Goal: Transaction & Acquisition: Purchase product/service

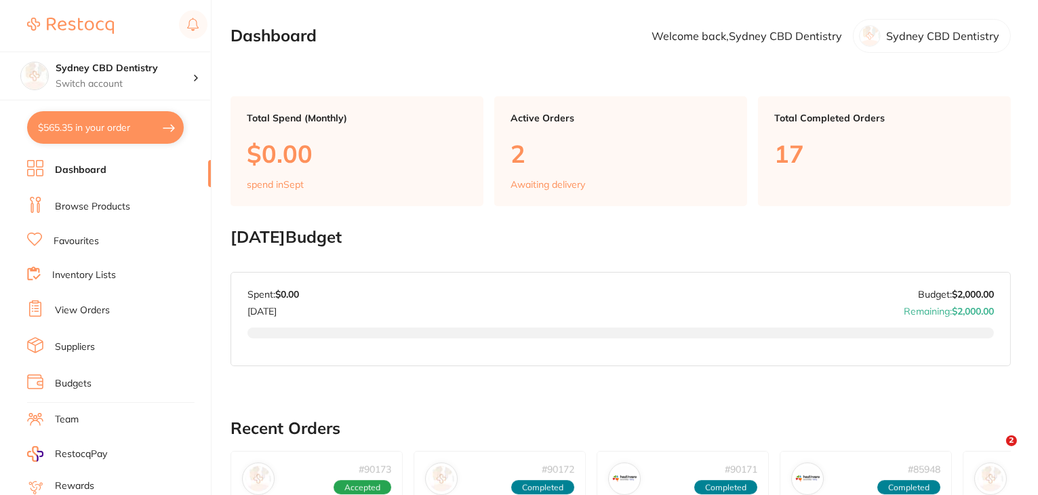
click at [81, 239] on link "Favourites" at bounding box center [76, 242] width 45 height 14
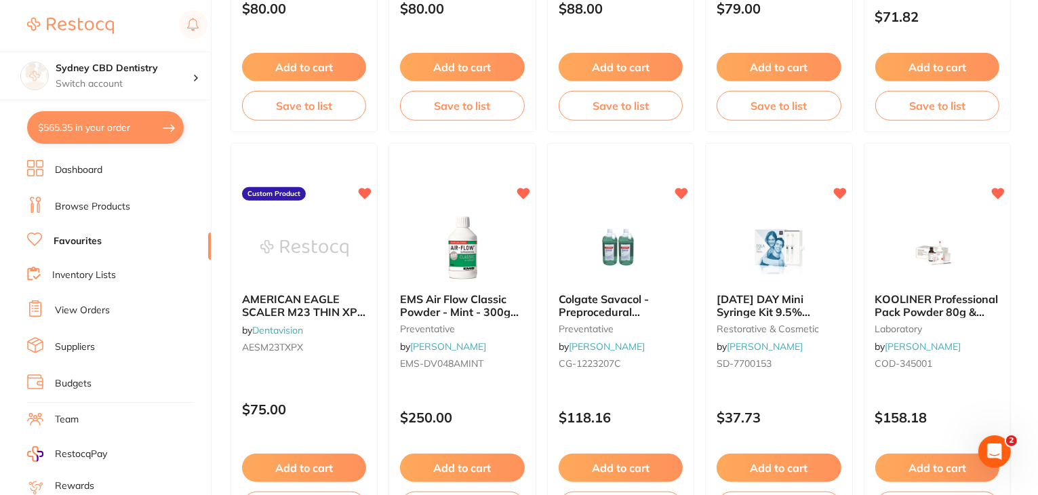
scroll to position [1224, 0]
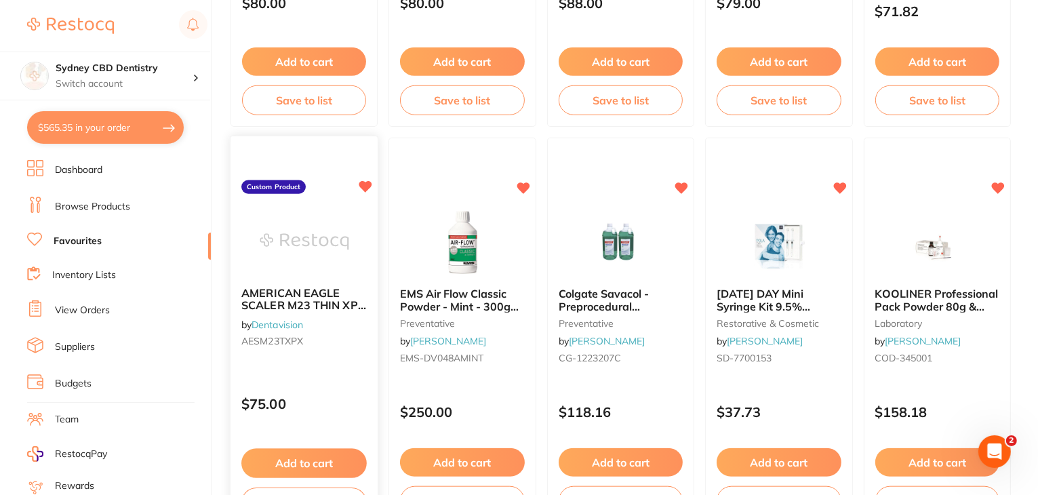
click at [320, 459] on button "Add to cart" at bounding box center [303, 463] width 125 height 29
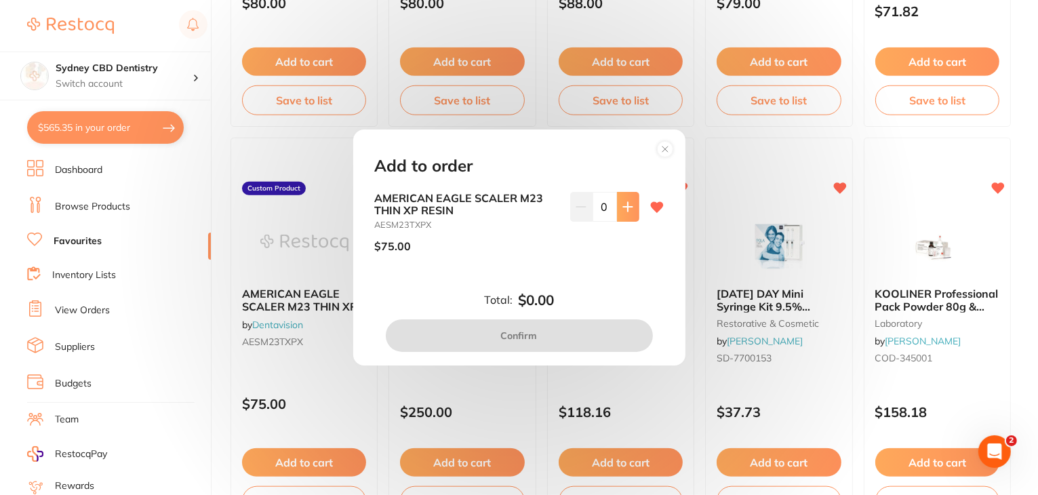
scroll to position [0, 0]
click at [623, 207] on icon at bounding box center [627, 206] width 9 height 9
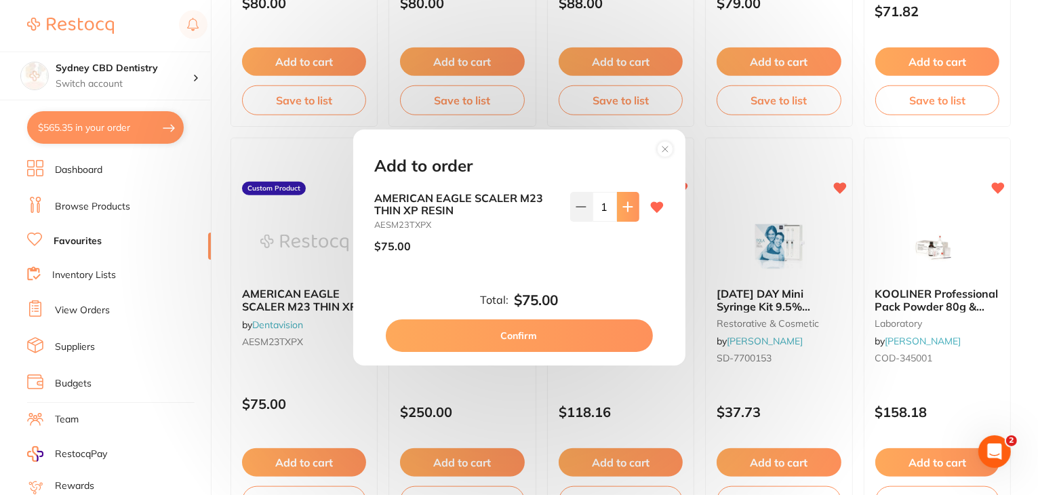
click at [623, 207] on icon at bounding box center [627, 206] width 9 height 9
type input "4"
click at [515, 330] on button "Confirm" at bounding box center [519, 335] width 267 height 33
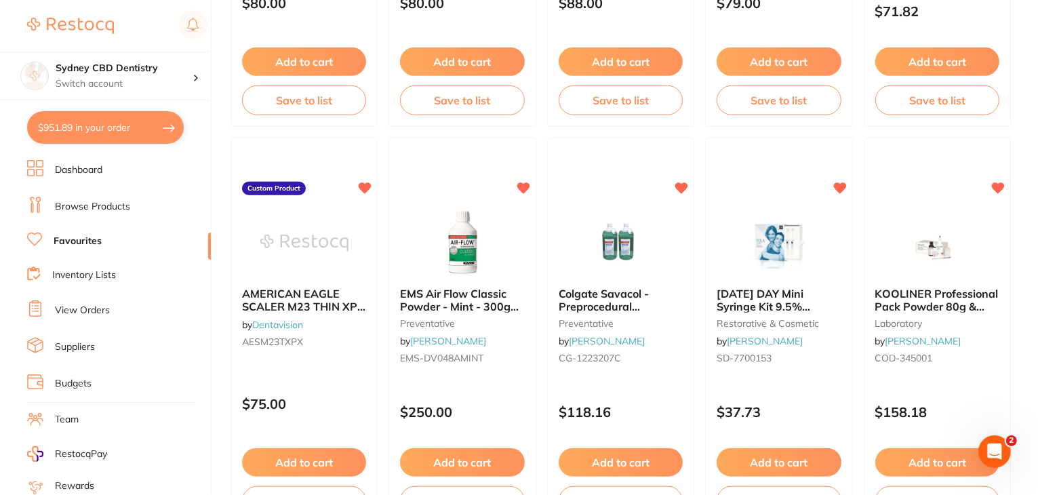
click at [114, 130] on button "$951.89 in your order" at bounding box center [105, 127] width 157 height 33
checkbox input "true"
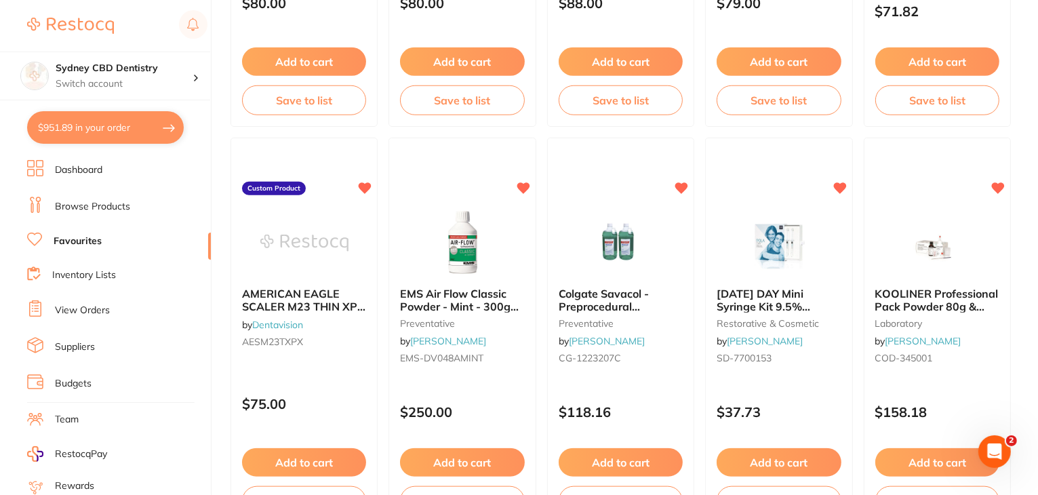
checkbox input "true"
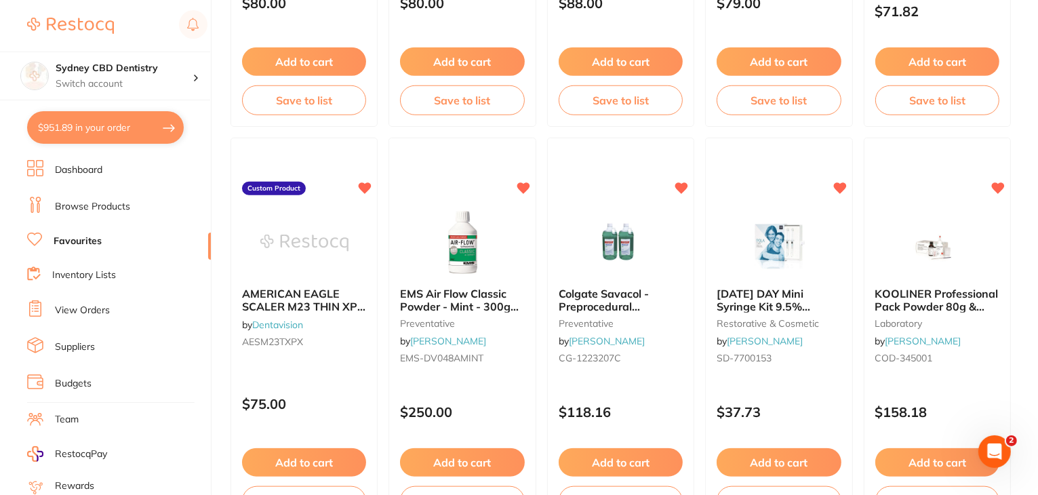
checkbox input "true"
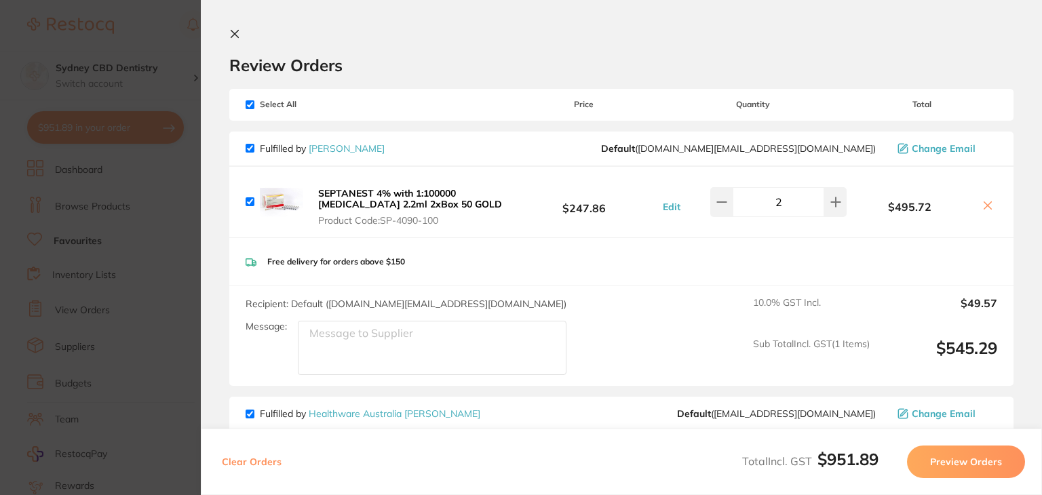
click at [236, 37] on icon at bounding box center [234, 33] width 11 height 11
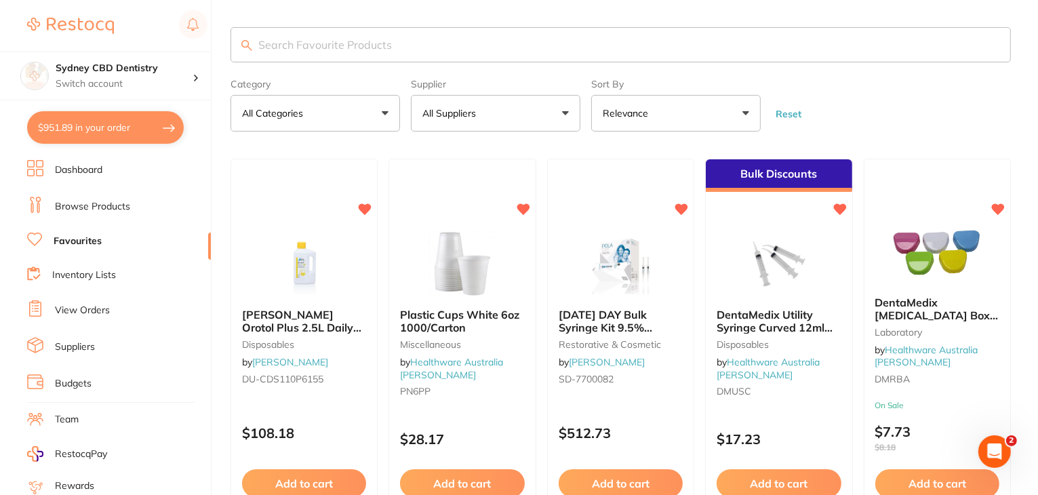
click at [424, 59] on input "search" at bounding box center [621, 44] width 781 height 35
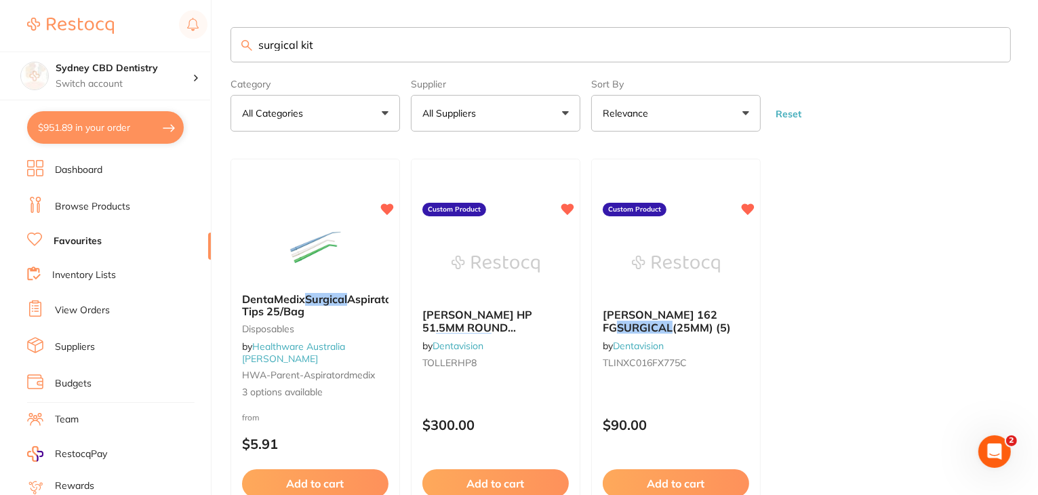
click at [543, 54] on input "surgical kit" at bounding box center [621, 44] width 781 height 35
type input "surgical"
click at [104, 207] on link "Browse Products" at bounding box center [92, 207] width 75 height 14
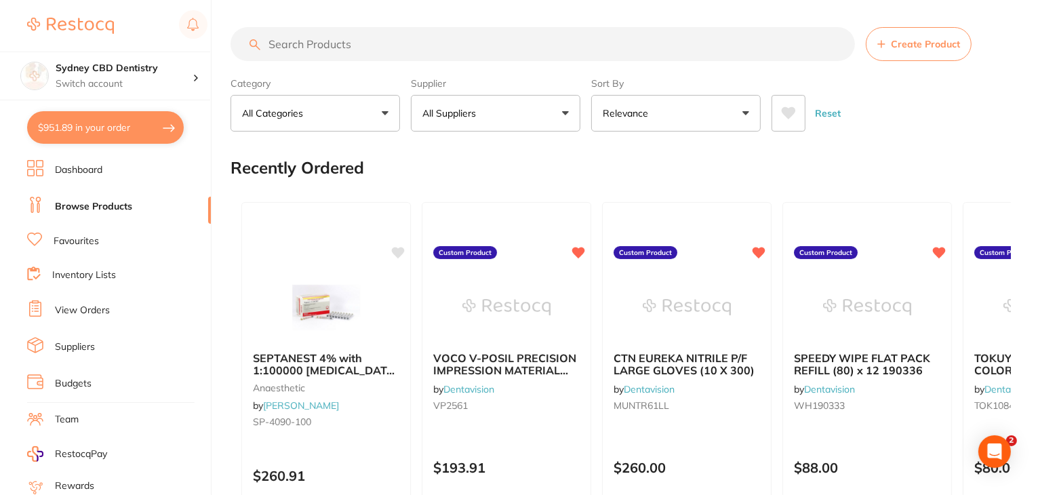
click at [353, 45] on input "search" at bounding box center [543, 44] width 625 height 34
type input "d"
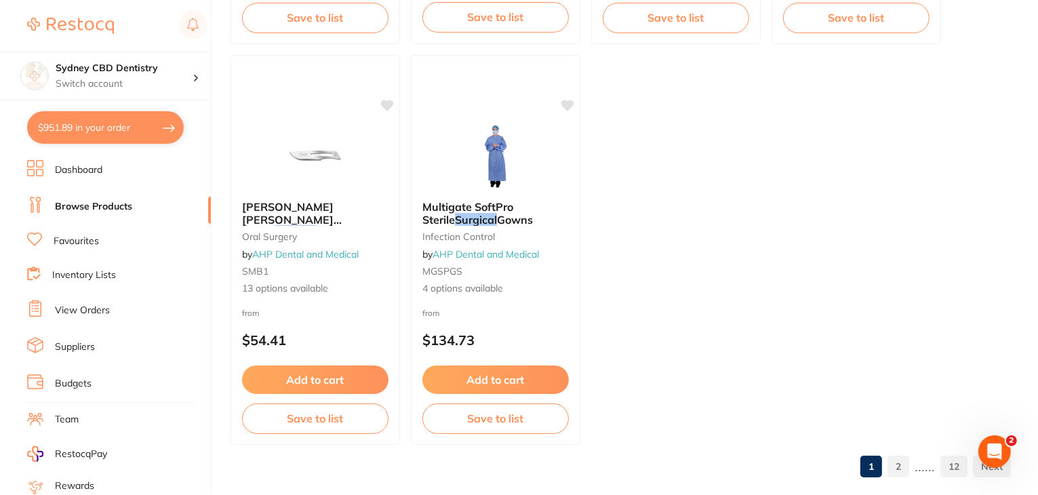
scroll to position [5367, 0]
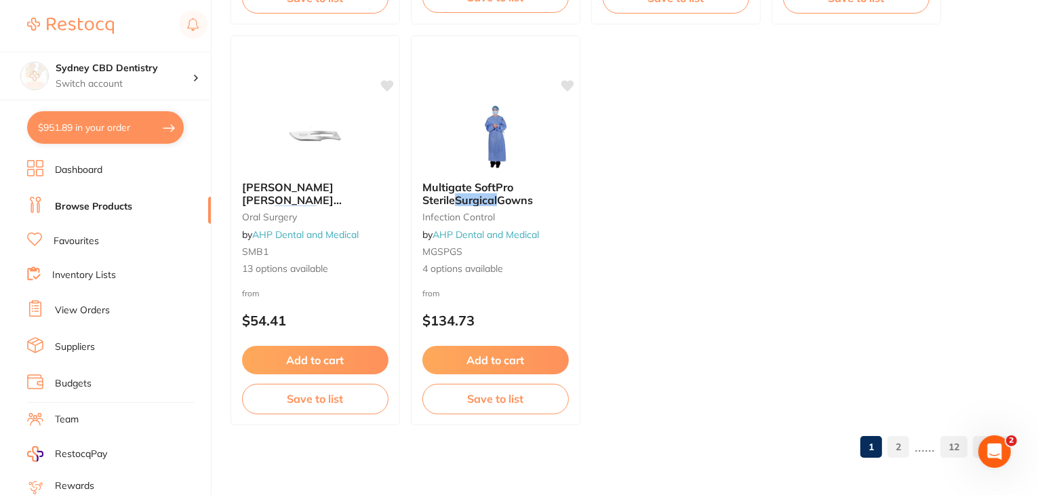
type input "surgical"
click at [906, 446] on link "2" at bounding box center [899, 446] width 22 height 27
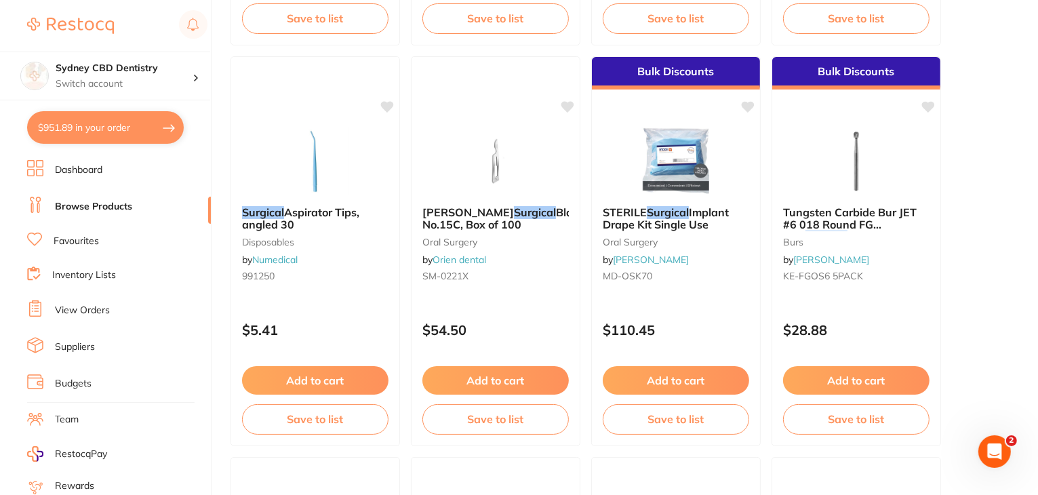
scroll to position [4551, 0]
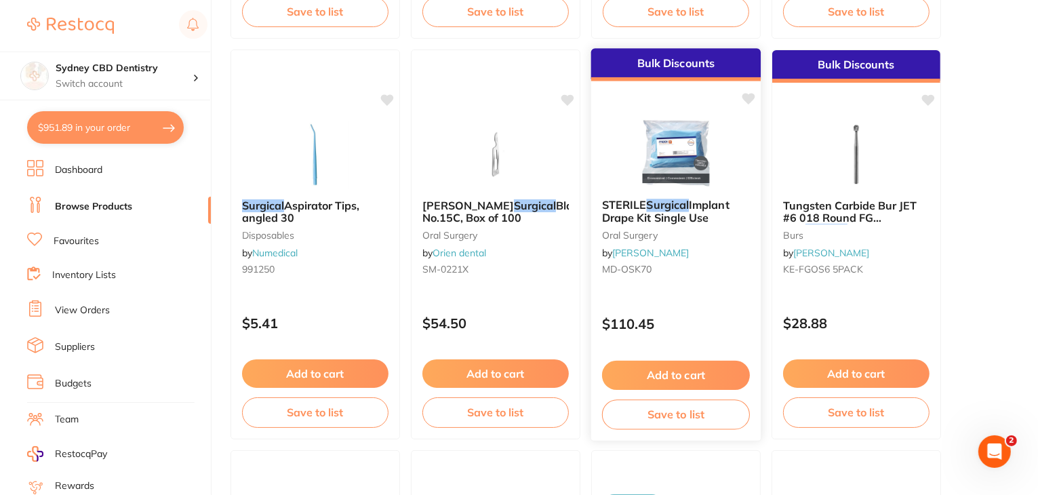
click at [676, 376] on button "Add to cart" at bounding box center [676, 375] width 148 height 29
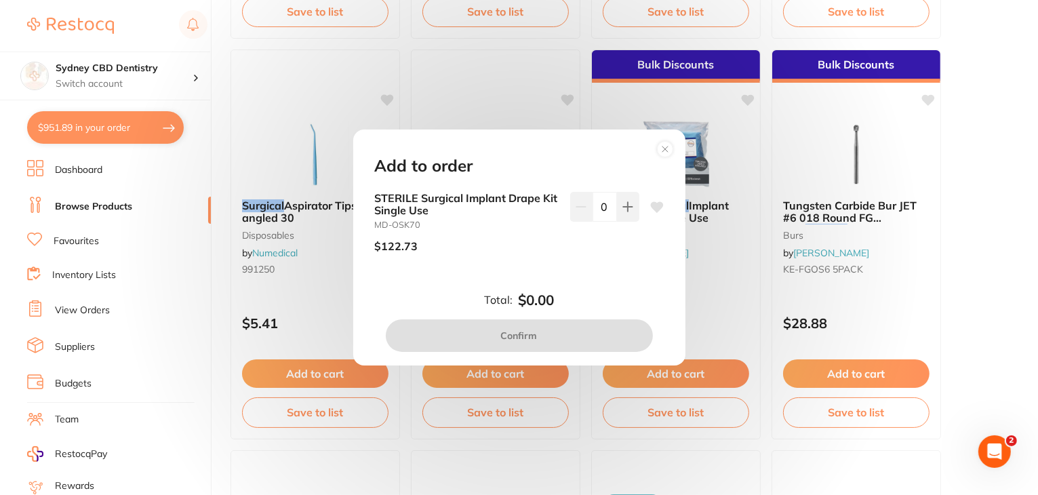
scroll to position [0, 0]
click at [623, 212] on icon at bounding box center [628, 206] width 11 height 11
type input "1"
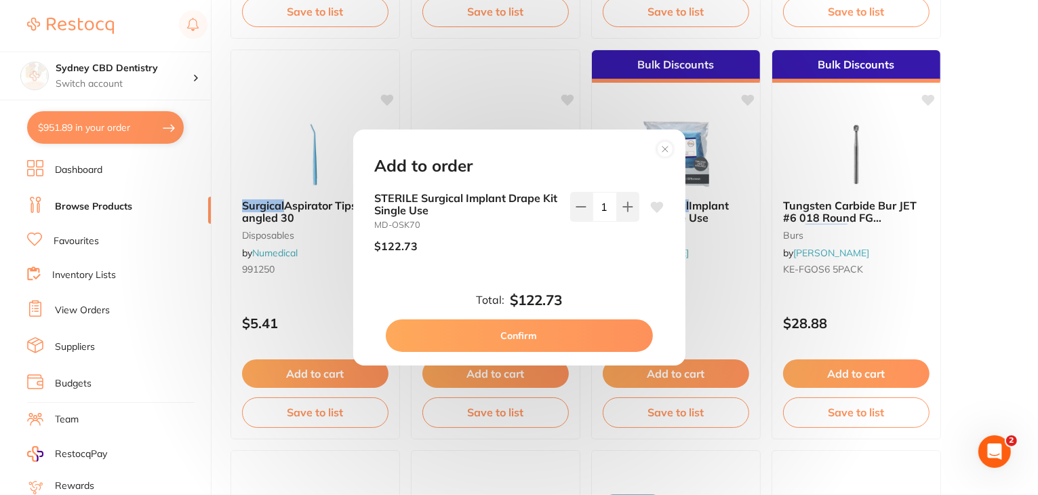
click at [551, 339] on button "Confirm" at bounding box center [519, 335] width 267 height 33
checkbox input "false"
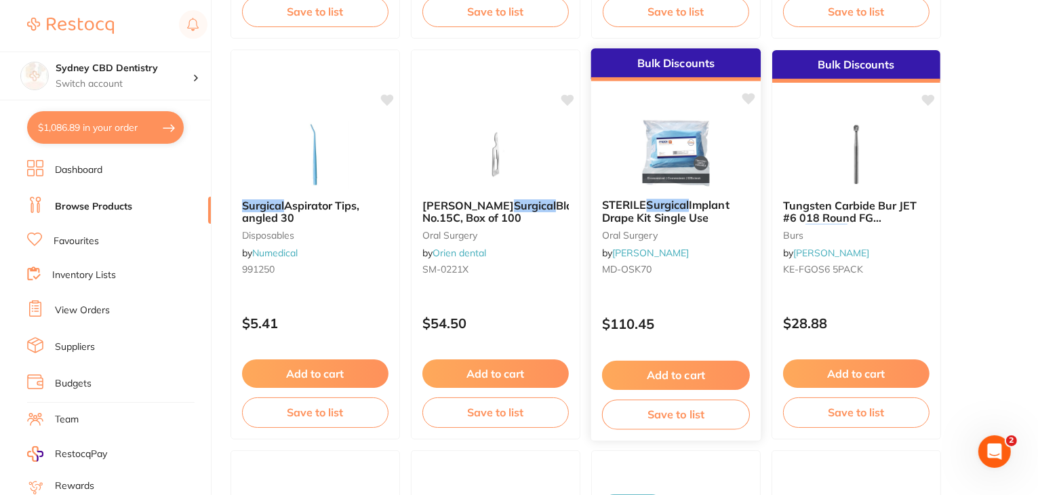
click at [667, 215] on span "Implant Drape Kit Single Use" at bounding box center [666, 211] width 128 height 26
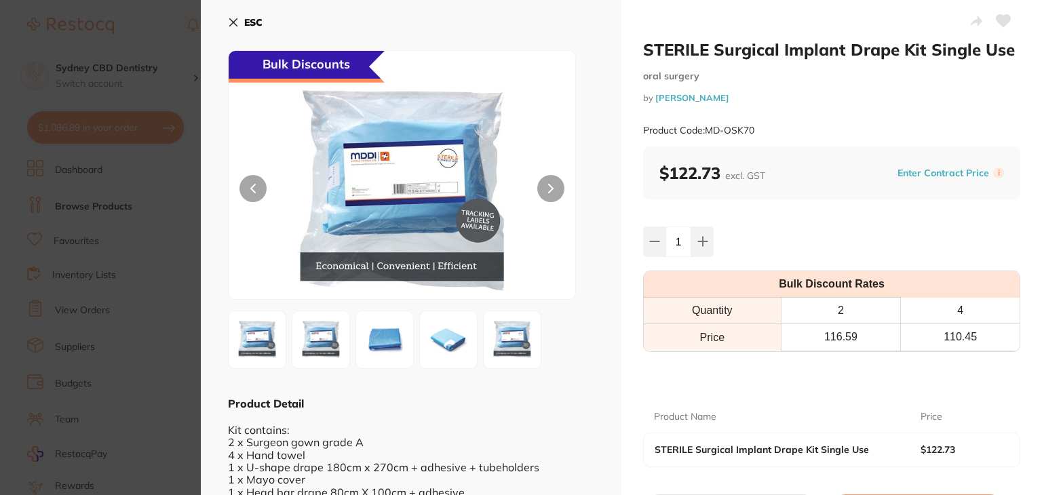
click at [233, 23] on icon at bounding box center [233, 22] width 11 height 11
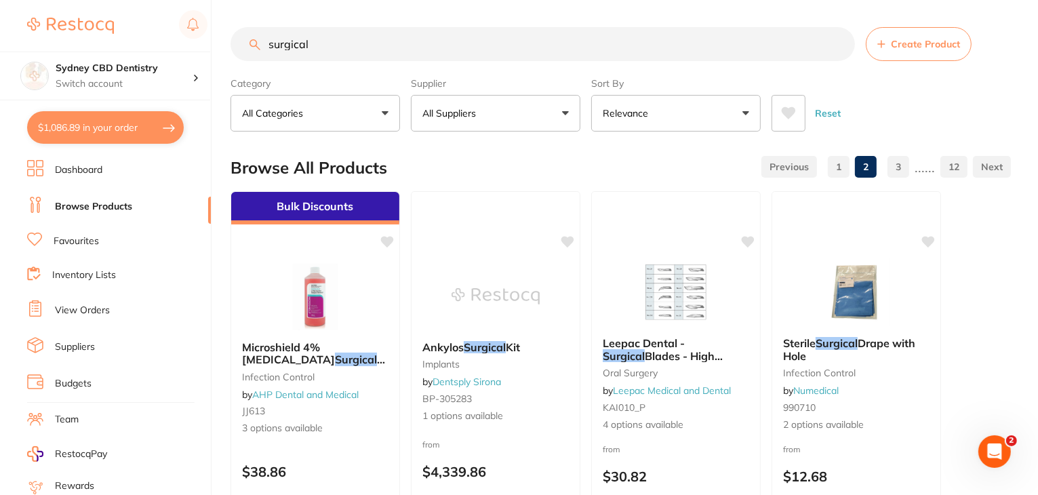
click at [146, 128] on button "$1,086.89 in your order" at bounding box center [105, 127] width 157 height 33
checkbox input "true"
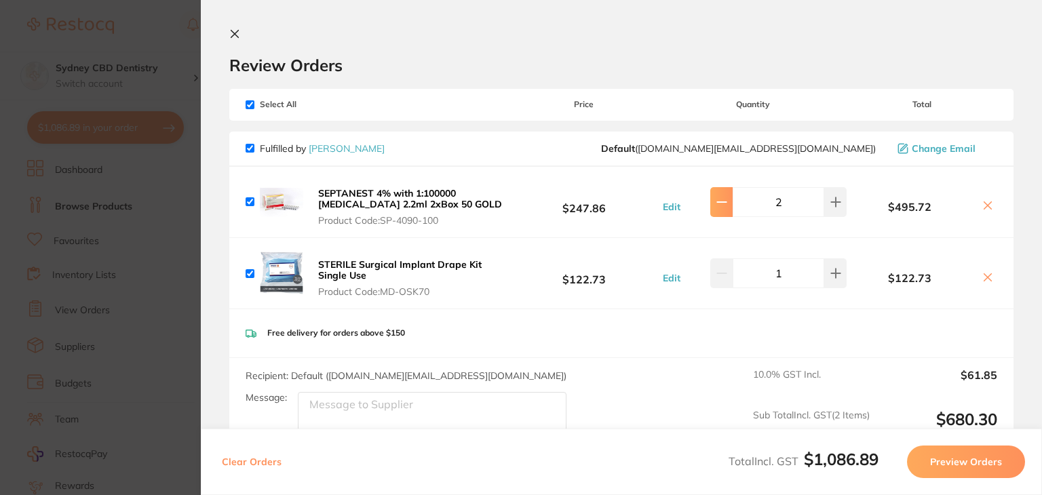
click at [726, 201] on button at bounding box center [721, 202] width 22 height 30
drag, startPoint x: 1038, startPoint y: 121, endPoint x: 1038, endPoint y: 138, distance: 17.0
click at [1038, 138] on section "Review Orders Your orders are being processed and we will notify you once we ha…" at bounding box center [621, 247] width 841 height 495
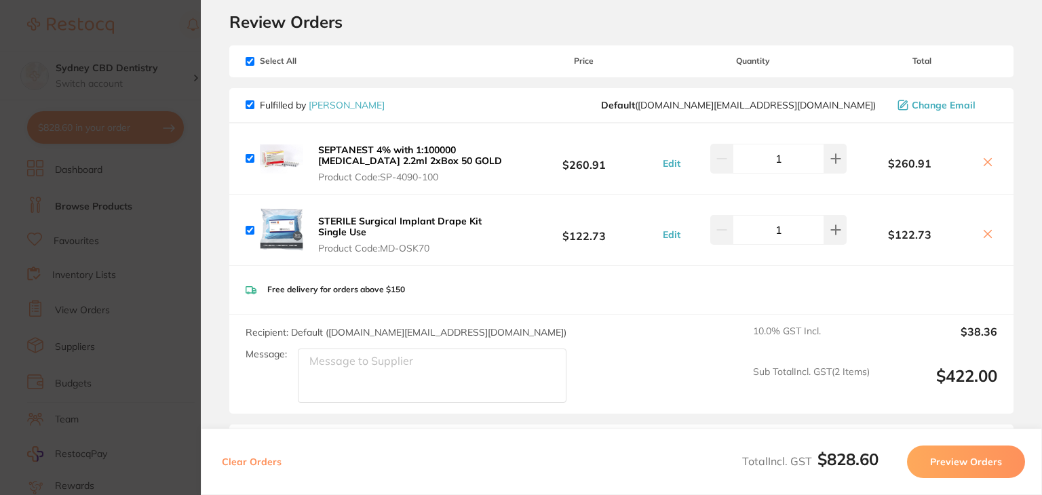
scroll to position [45, 0]
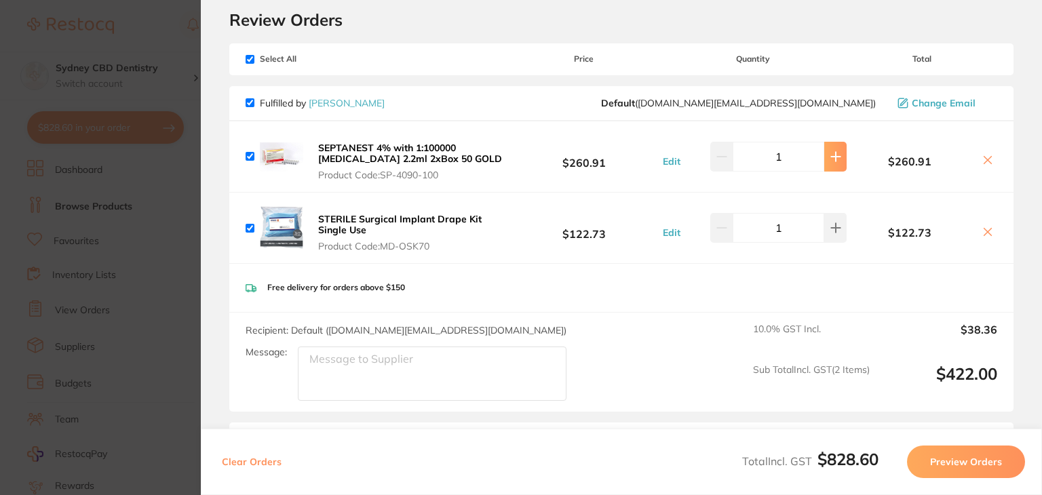
click at [834, 161] on icon at bounding box center [835, 156] width 11 height 11
click at [719, 160] on icon at bounding box center [721, 156] width 11 height 11
type input "1"
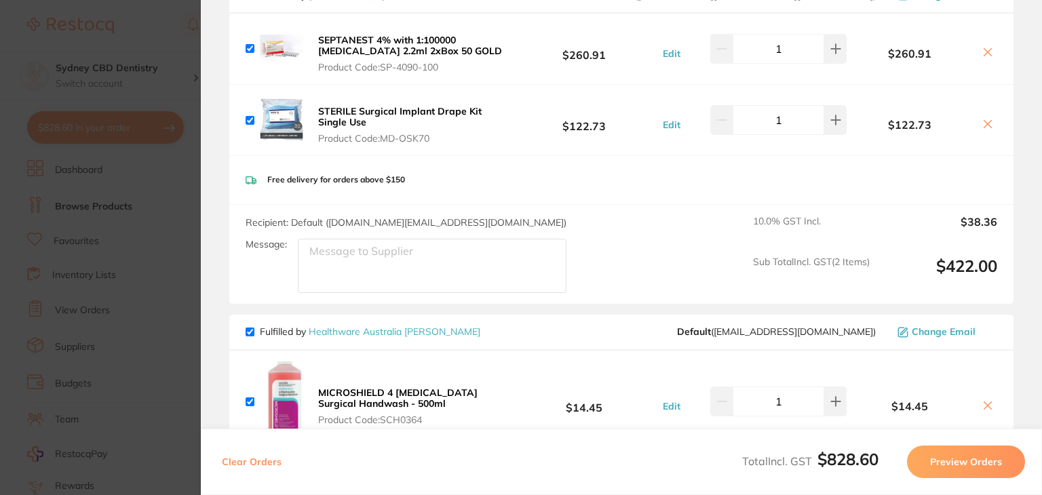
scroll to position [0, 0]
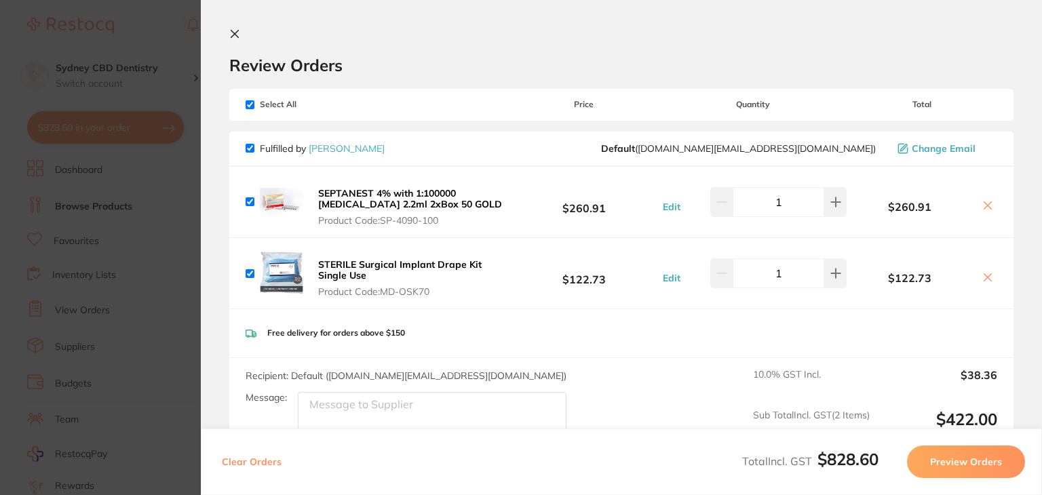
click at [240, 39] on button at bounding box center [237, 34] width 16 height 13
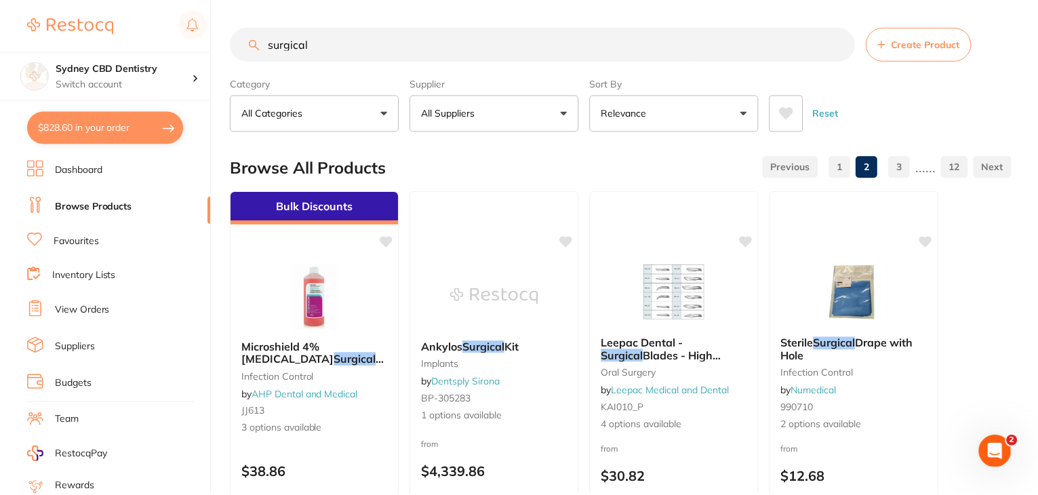
scroll to position [6, 0]
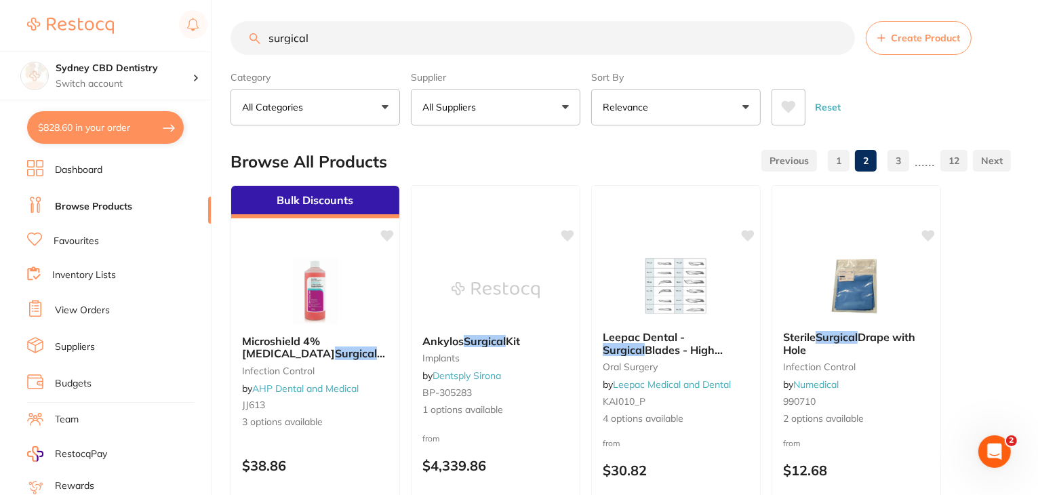
drag, startPoint x: 328, startPoint y: 33, endPoint x: 233, endPoint y: 15, distance: 96.7
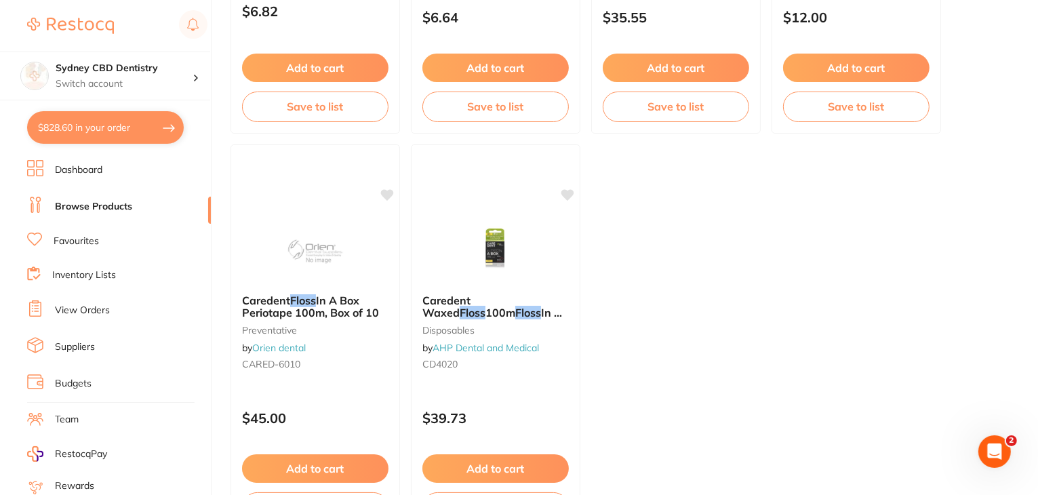
scroll to position [5367, 0]
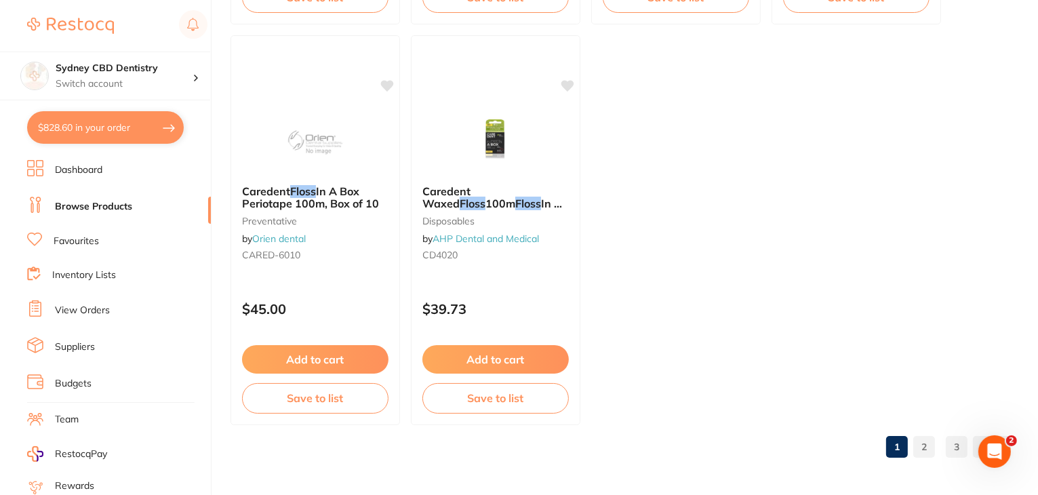
type input "floss"
click at [925, 451] on link "2" at bounding box center [925, 446] width 22 height 27
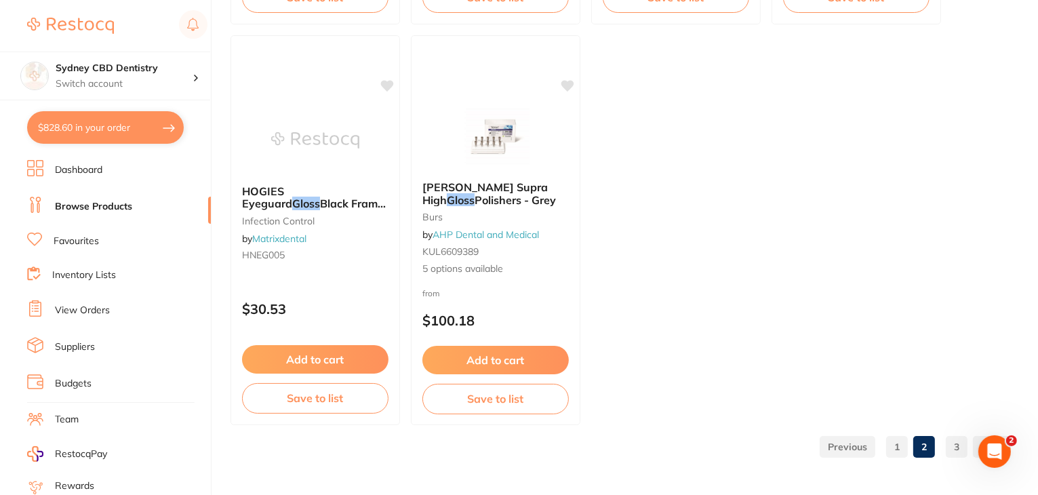
click at [958, 446] on link "3" at bounding box center [957, 446] width 22 height 27
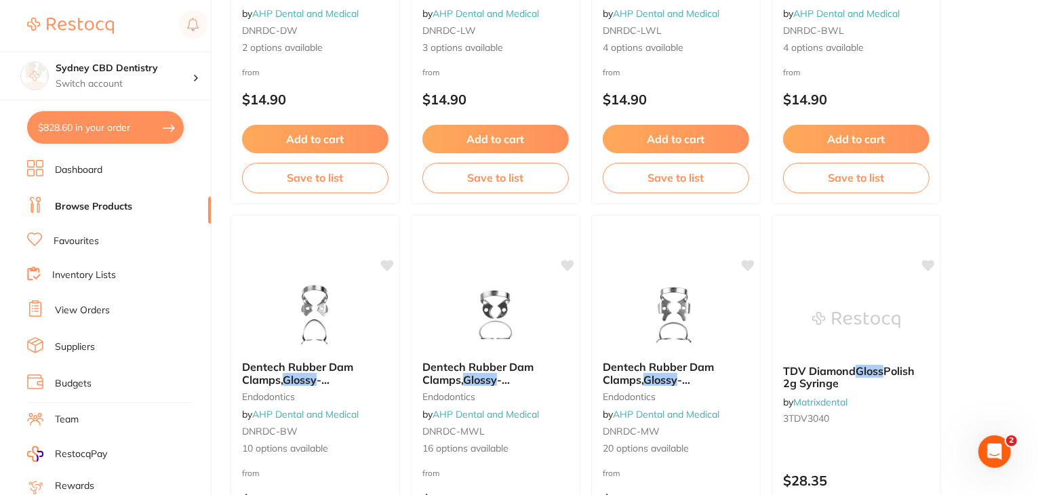
scroll to position [0, 0]
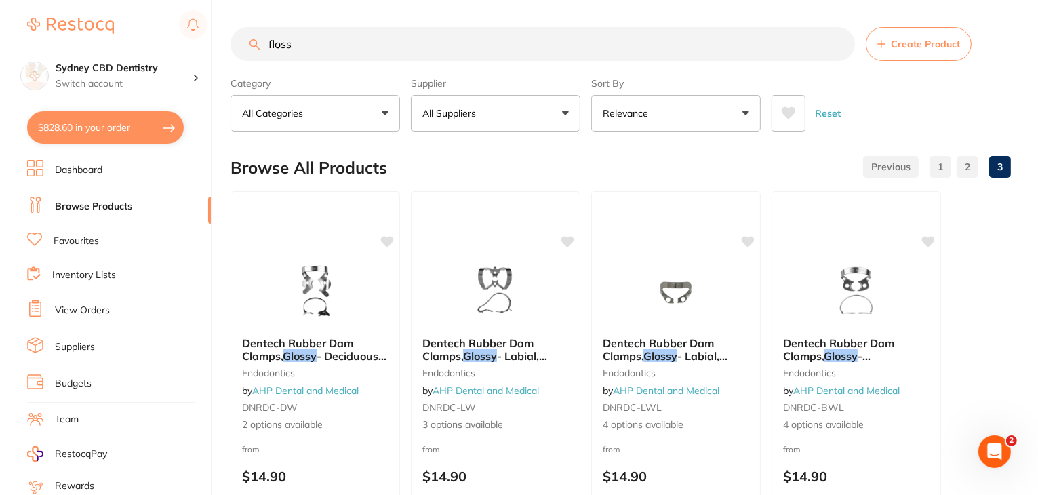
click at [572, 51] on input "floss" at bounding box center [543, 44] width 625 height 34
click at [836, 44] on input "floss" at bounding box center [543, 44] width 625 height 34
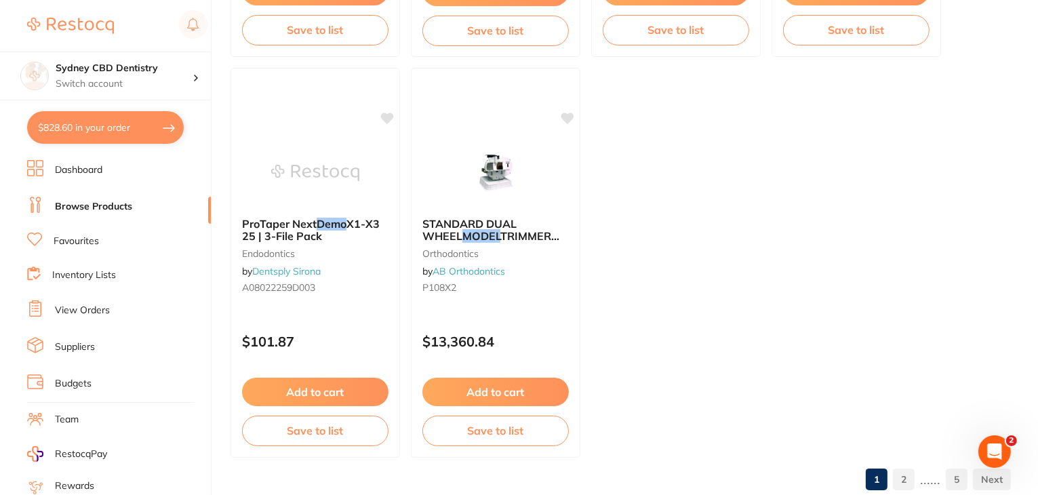
scroll to position [5367, 0]
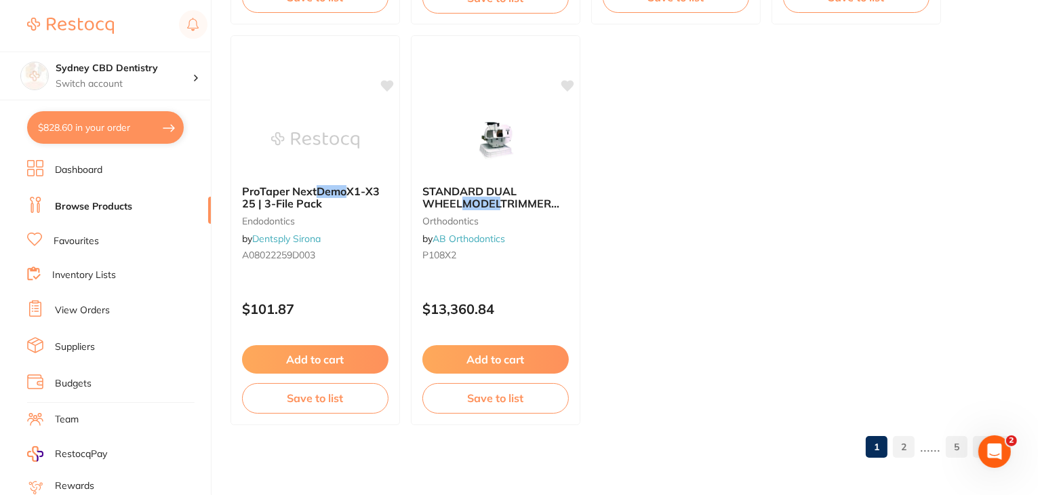
click at [904, 448] on link "2" at bounding box center [904, 446] width 22 height 27
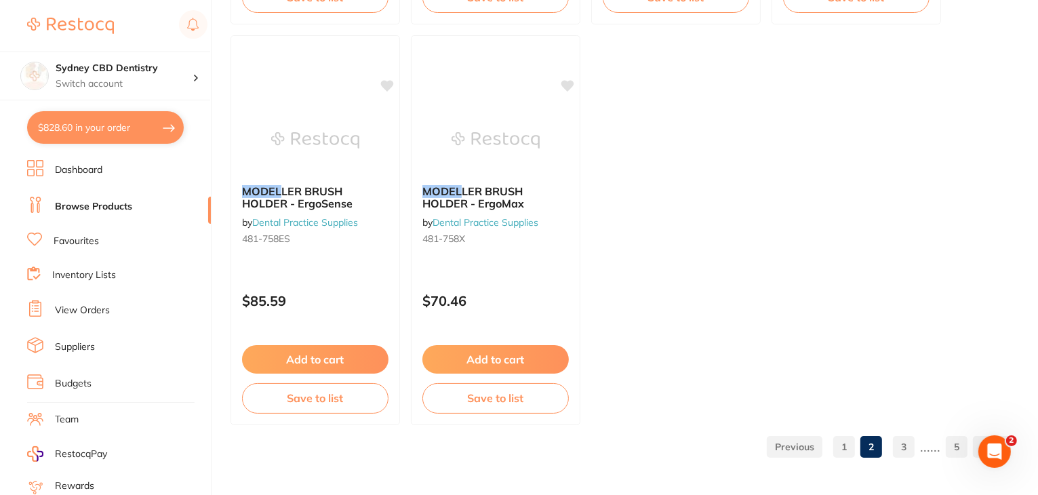
click at [910, 443] on link "3" at bounding box center [904, 446] width 22 height 27
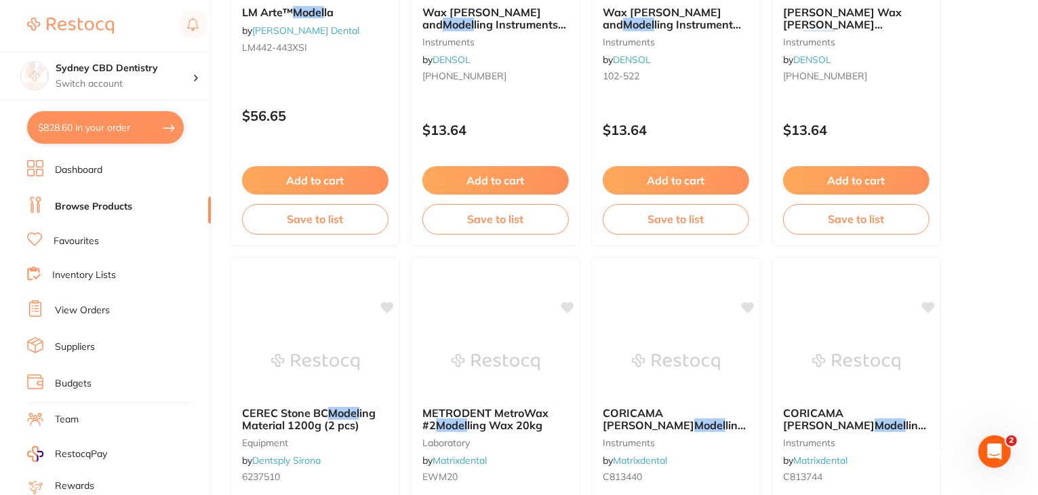
scroll to position [0, 0]
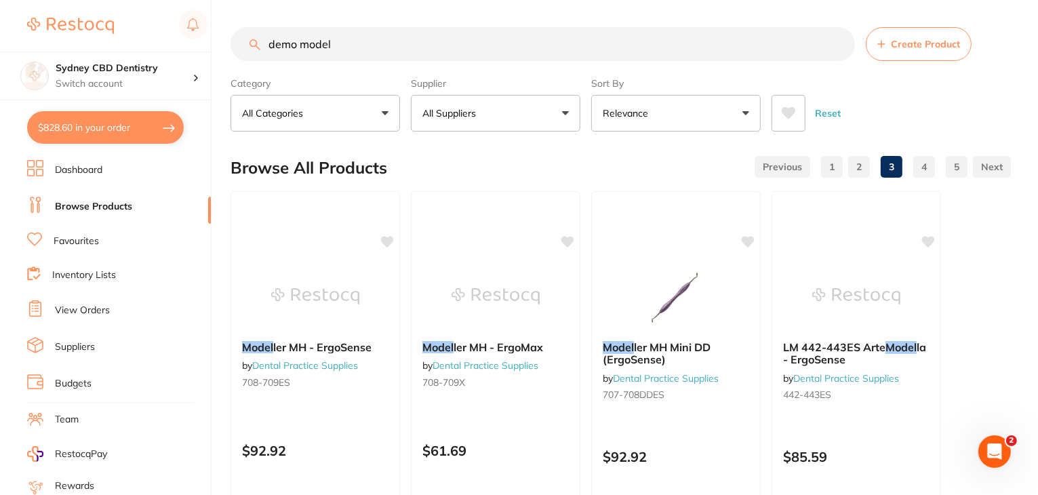
drag, startPoint x: 449, startPoint y: 39, endPoint x: 195, endPoint y: -1, distance: 257.5
click at [195, 0] on html "$828.60 Sydney CBD Dentistry Switch account Sydney CBD Dentistry $828.60 in you…" at bounding box center [519, 247] width 1038 height 495
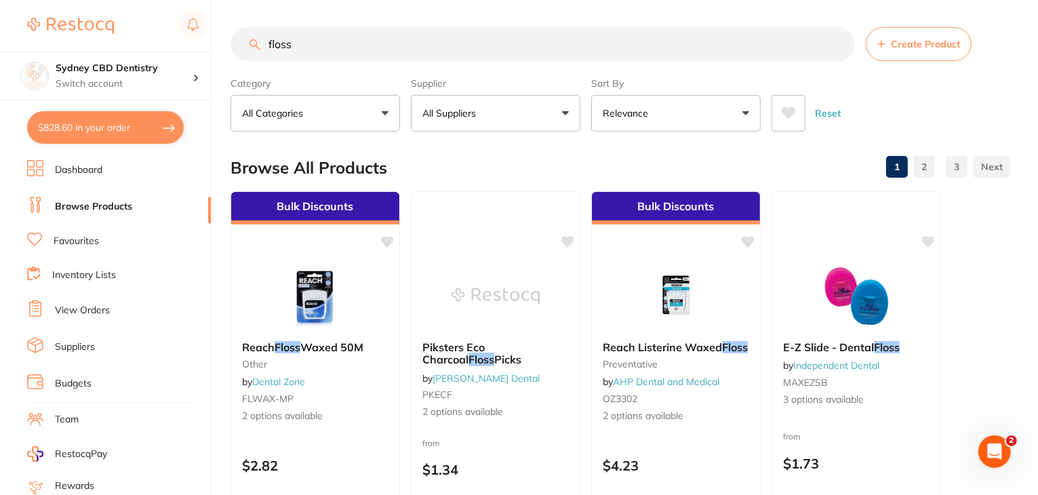
drag, startPoint x: 324, startPoint y: 38, endPoint x: 245, endPoint y: 64, distance: 82.8
click at [245, 64] on section "floss Create Product Category All Categories All Categories burs disposables en…" at bounding box center [621, 79] width 781 height 104
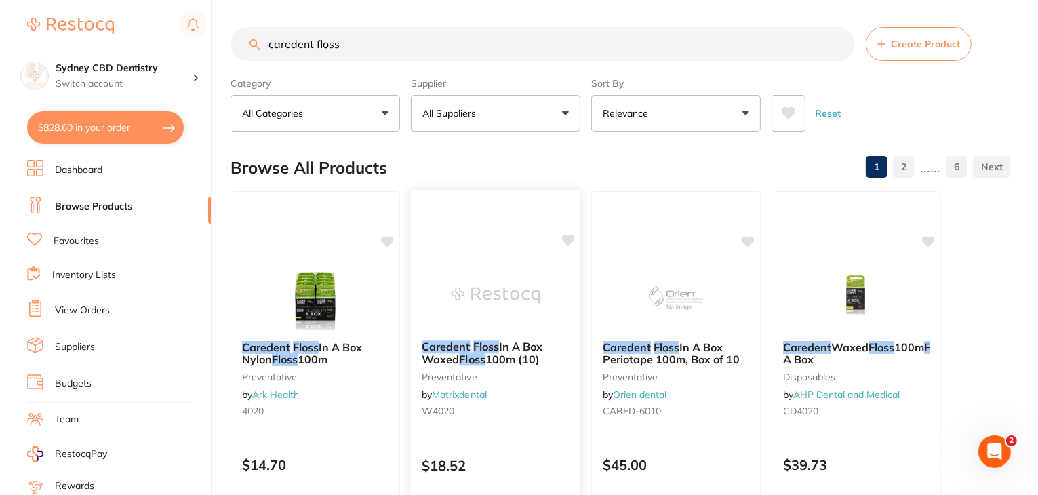
type input "caredent floss"
click at [450, 399] on link "Matrixdental" at bounding box center [459, 395] width 55 height 12
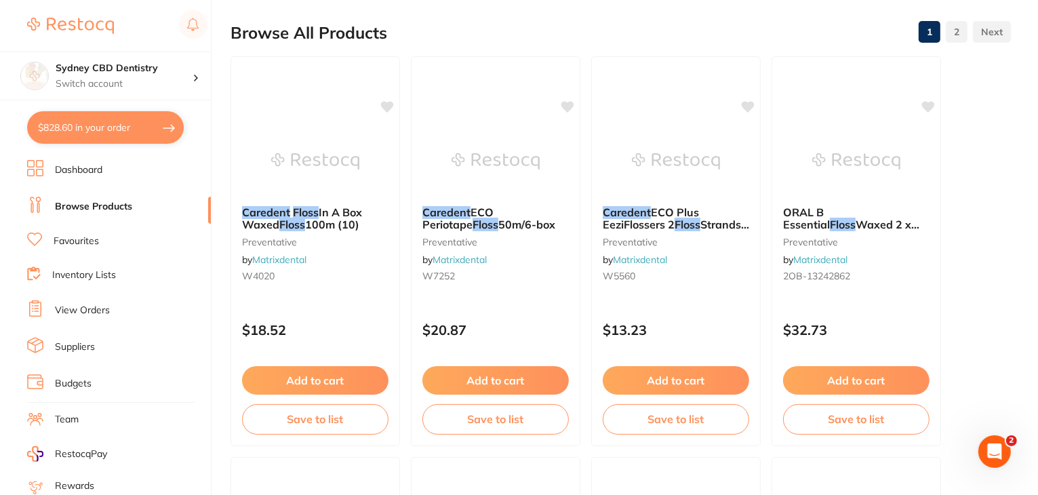
scroll to position [141, 0]
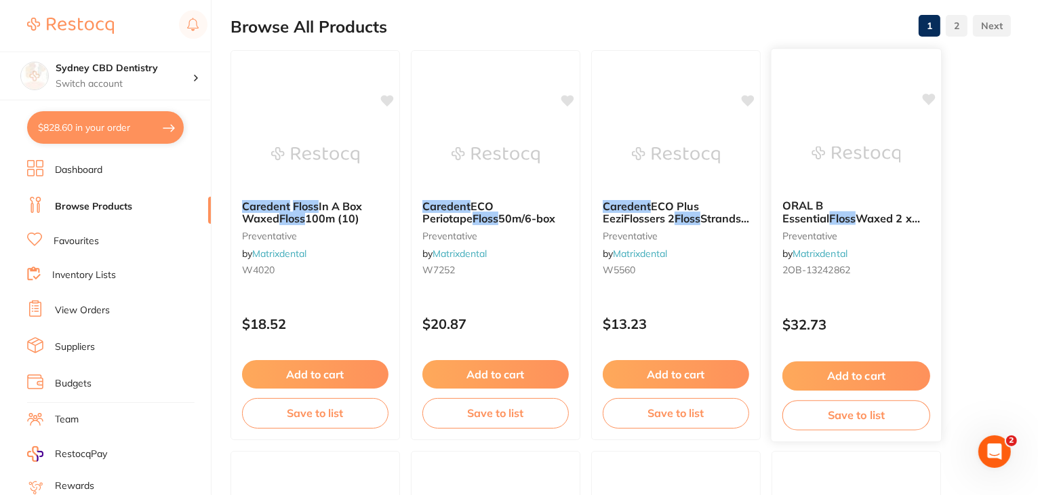
click at [827, 369] on button "Add to cart" at bounding box center [857, 376] width 148 height 29
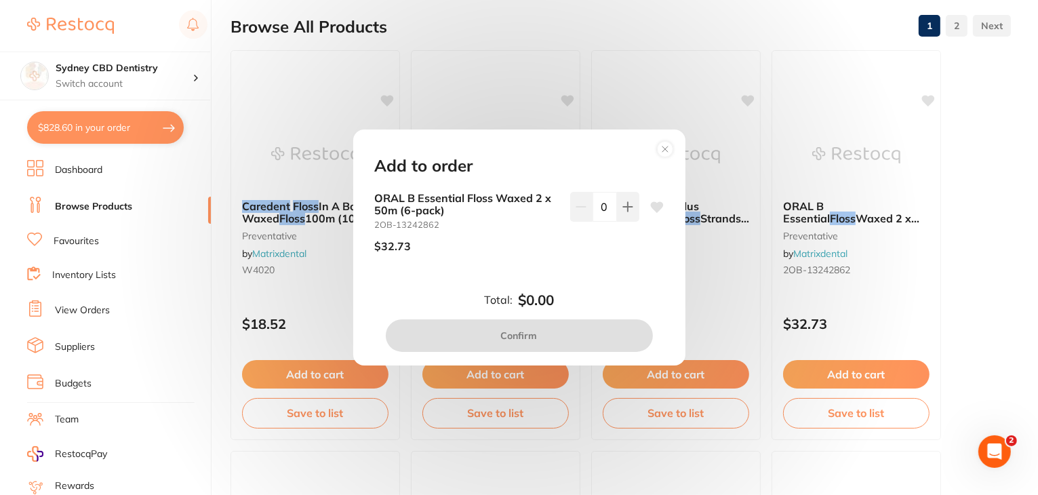
scroll to position [0, 0]
click at [617, 215] on button at bounding box center [628, 207] width 22 height 30
type input "1"
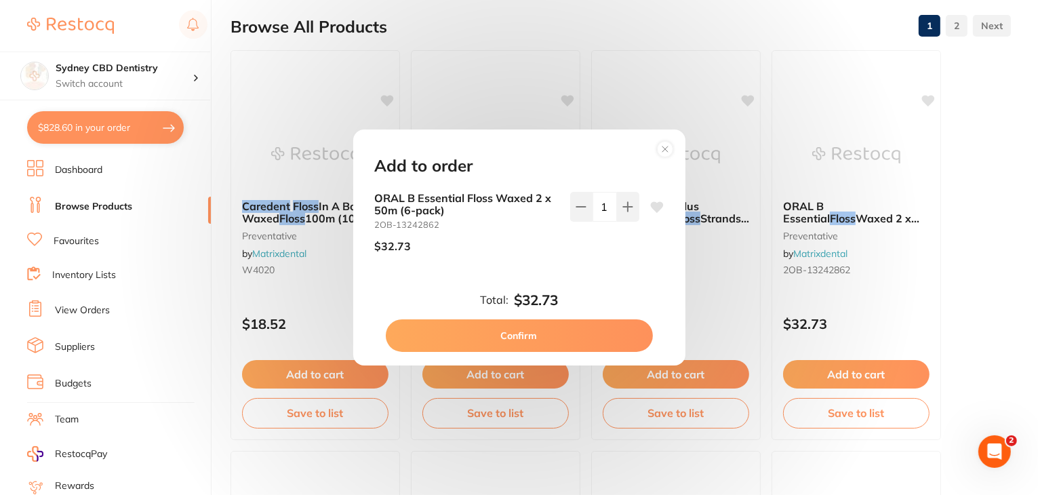
click at [524, 334] on button "Confirm" at bounding box center [519, 335] width 267 height 33
checkbox input "false"
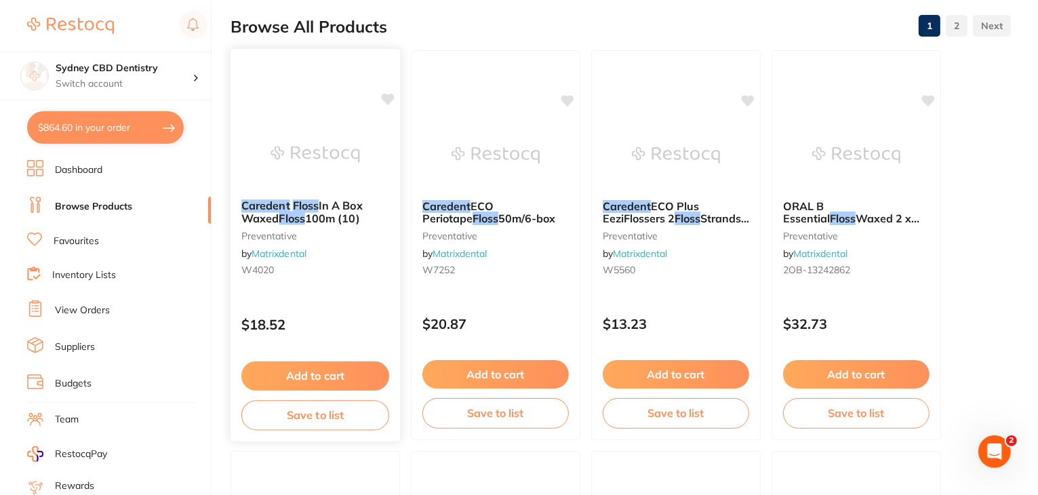
click at [323, 371] on button "Add to cart" at bounding box center [315, 376] width 148 height 29
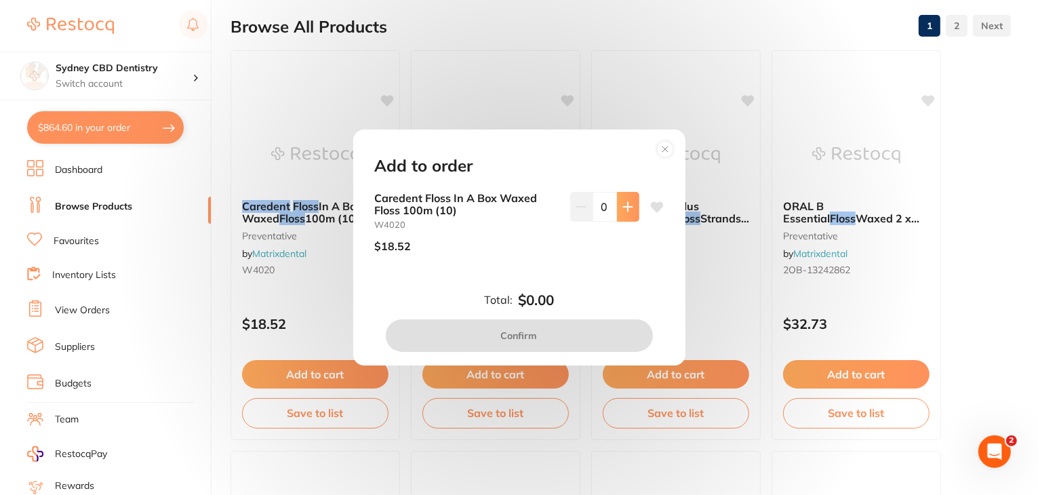
click at [627, 201] on icon at bounding box center [628, 206] width 11 height 11
type input "1"
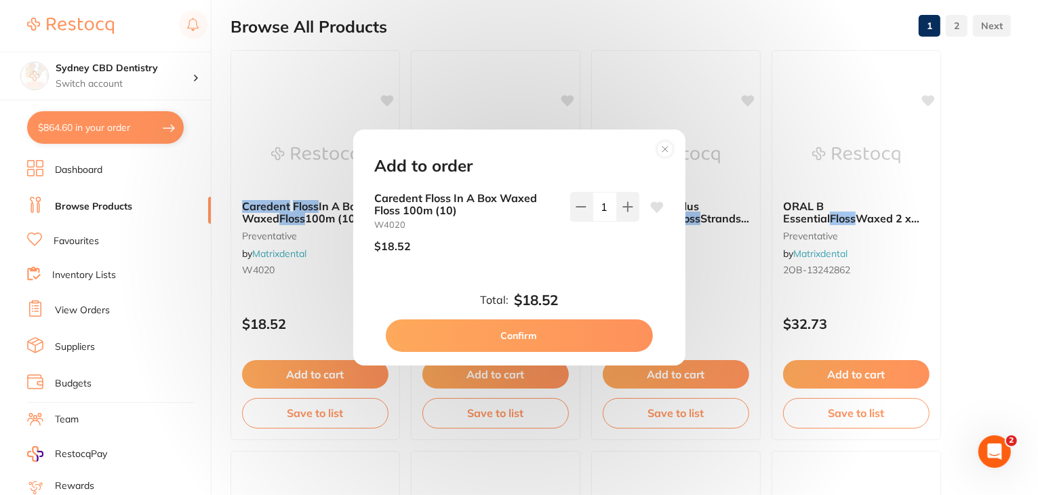
click at [534, 335] on button "Confirm" at bounding box center [519, 335] width 267 height 33
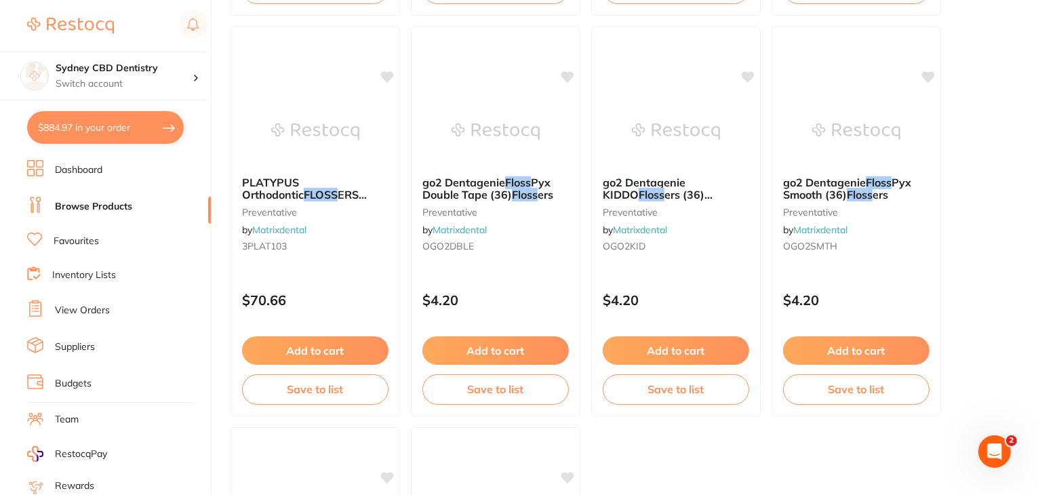
scroll to position [5367, 0]
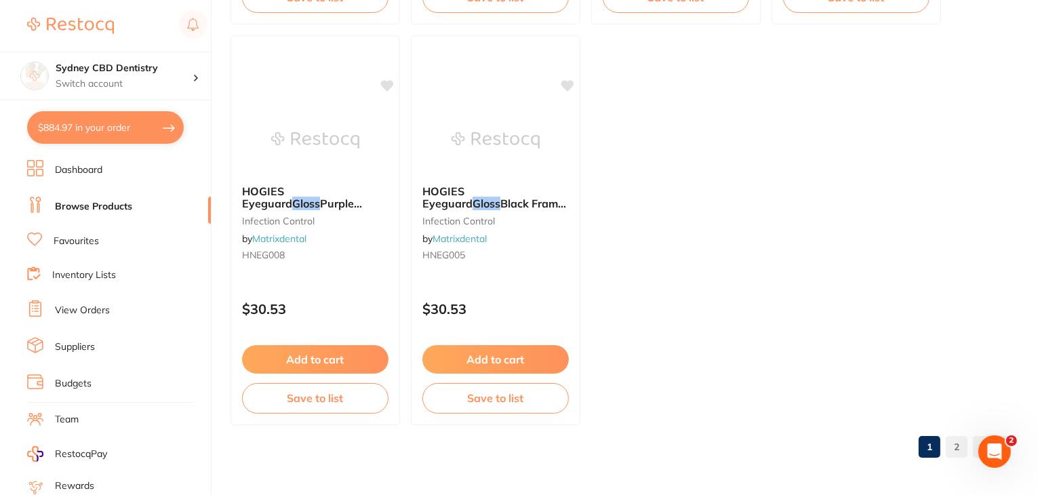
click at [961, 442] on link "2" at bounding box center [957, 446] width 22 height 27
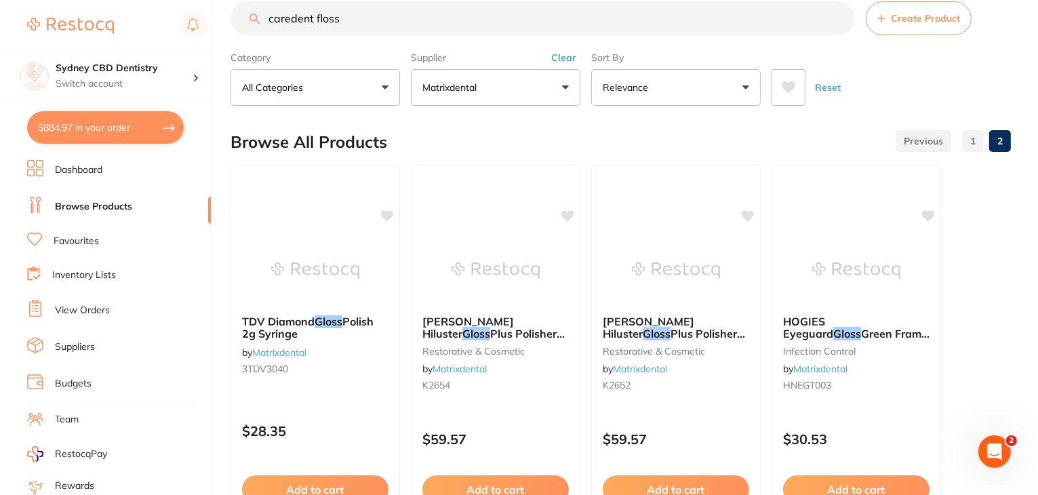
scroll to position [0, 0]
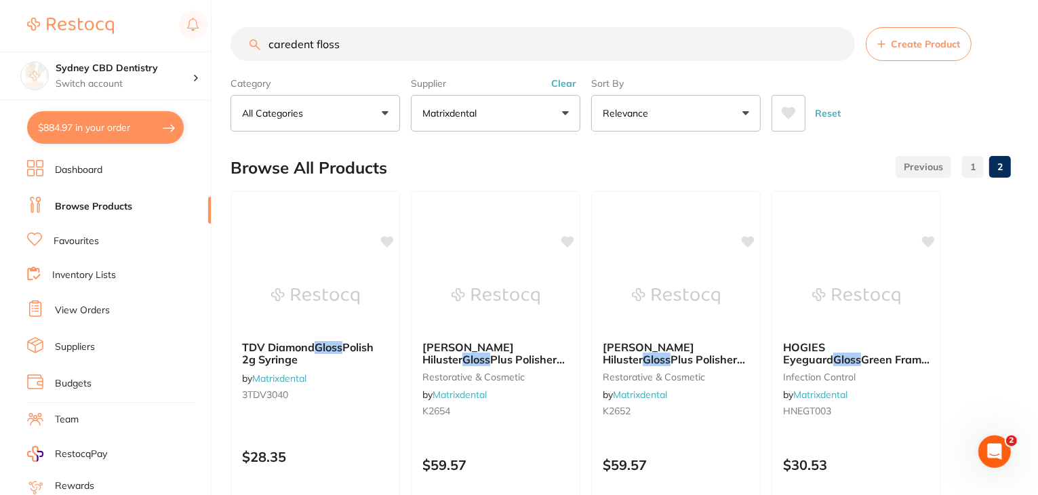
click at [80, 308] on link "View Orders" at bounding box center [82, 311] width 55 height 14
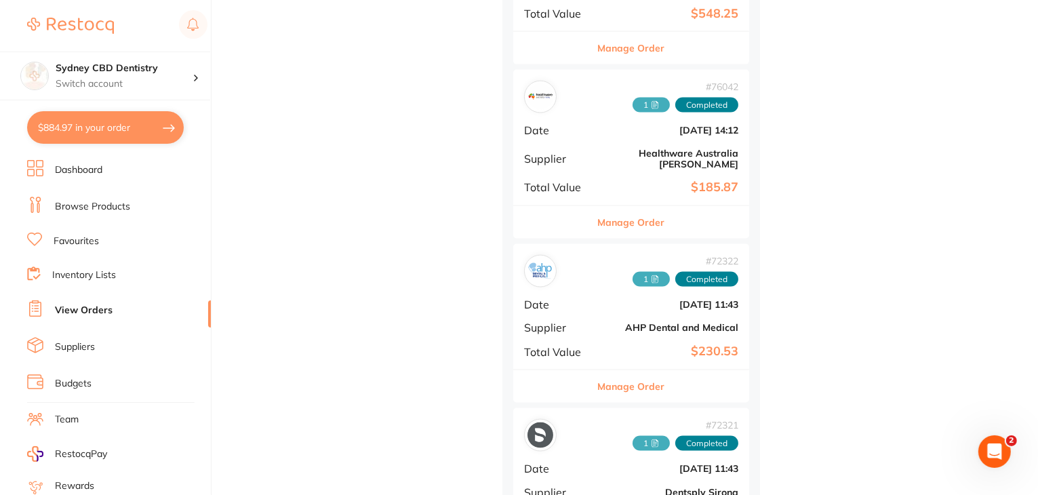
scroll to position [2105, 0]
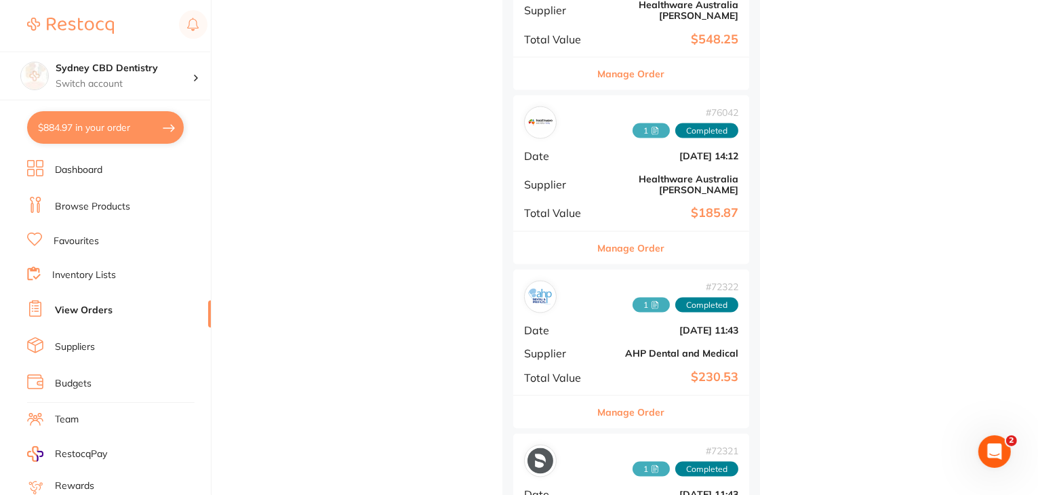
click at [603, 348] on b "AHP Dental and Medical" at bounding box center [671, 353] width 136 height 11
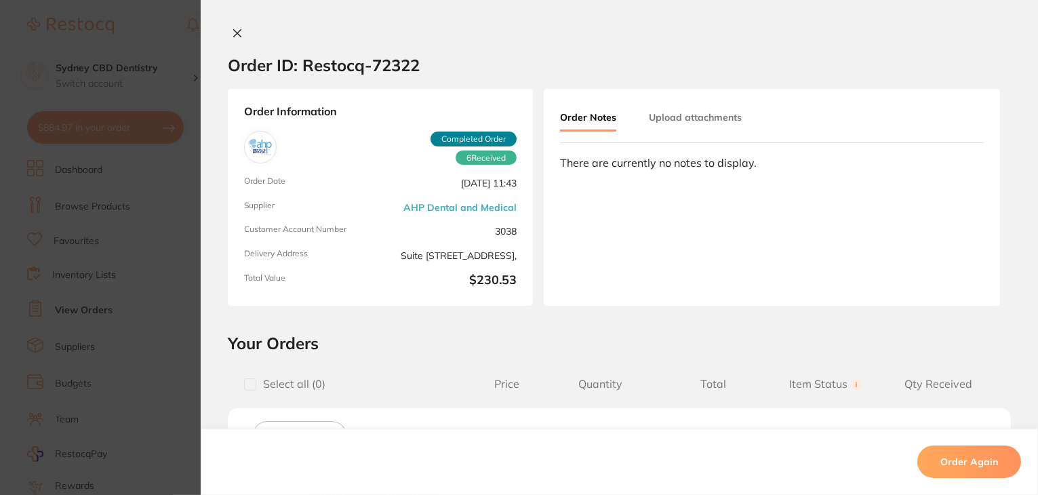
click at [228, 35] on button at bounding box center [237, 34] width 19 height 14
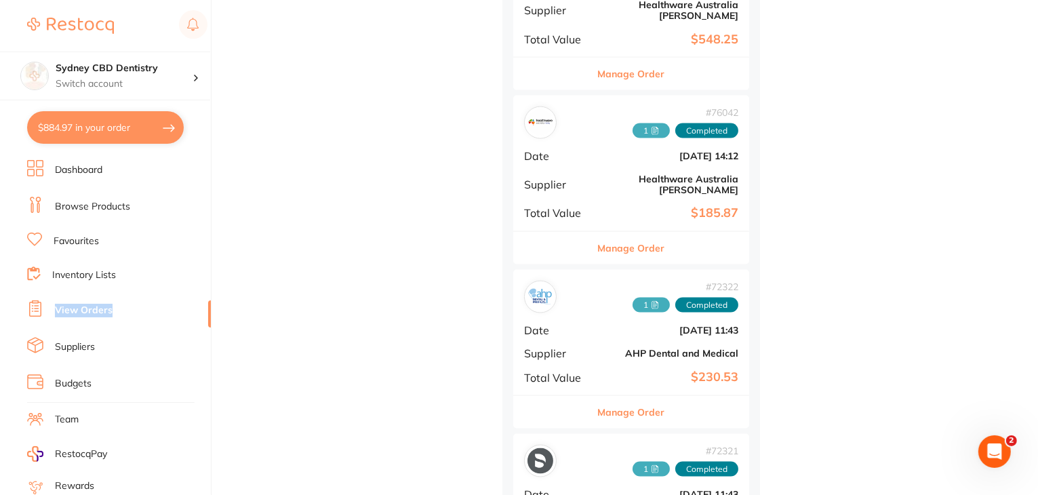
drag, startPoint x: 205, startPoint y: 315, endPoint x: 211, endPoint y: 271, distance: 45.2
click at [211, 271] on section "Sydney CBD Dentistry Switch account Sydney CBD Dentistry $884.97 in your order …" at bounding box center [106, 247] width 212 height 495
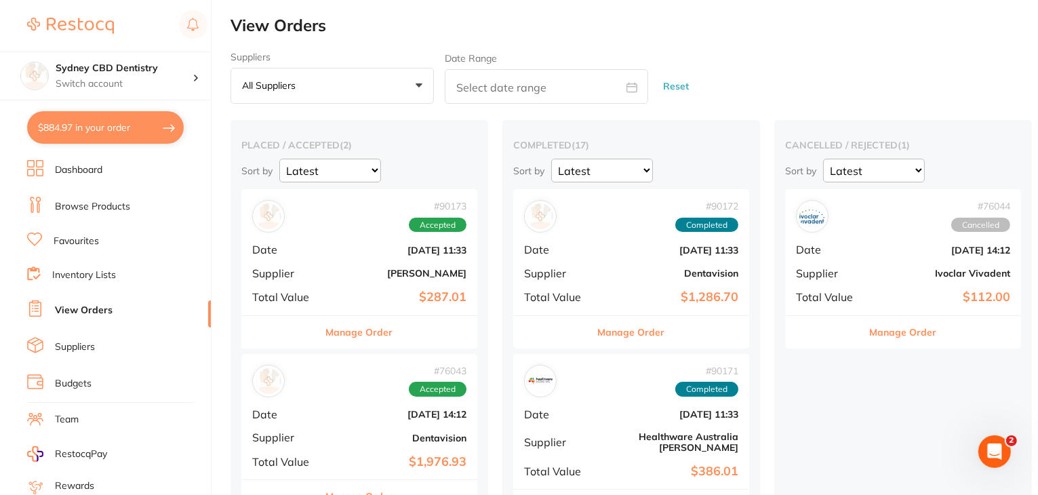
click at [71, 212] on link "Browse Products" at bounding box center [92, 207] width 75 height 14
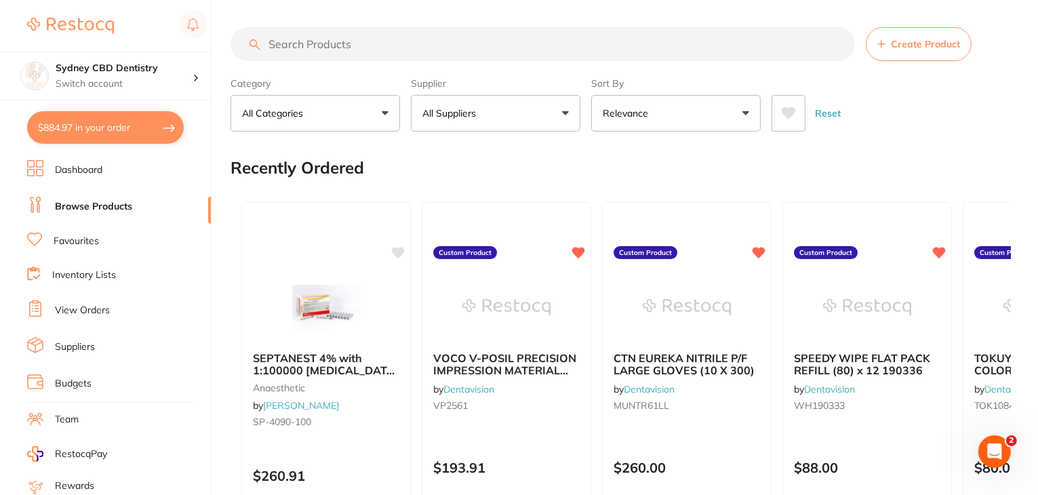
click at [336, 40] on input "search" at bounding box center [543, 44] width 625 height 34
click at [467, 121] on button "All Suppliers" at bounding box center [496, 113] width 170 height 37
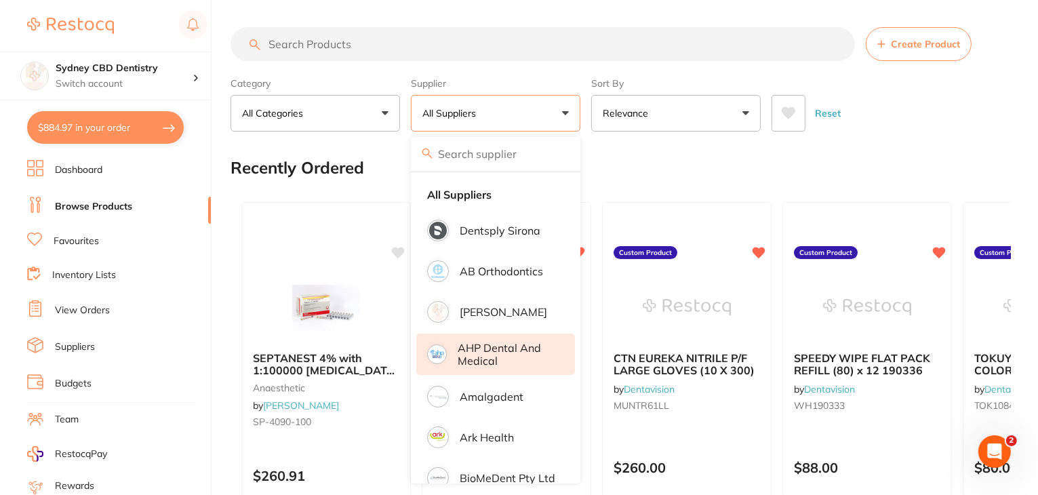
click at [484, 366] on p "AHP Dental and Medical" at bounding box center [507, 354] width 98 height 25
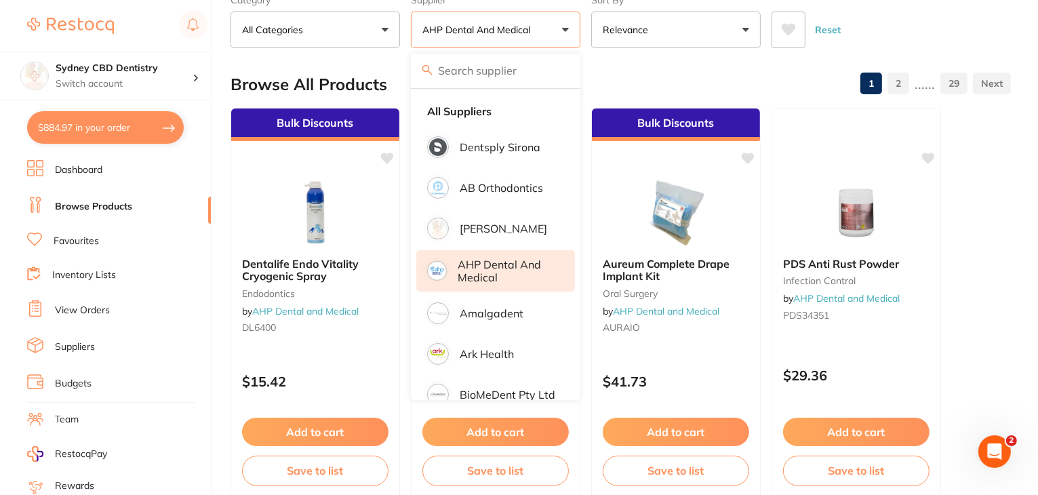
scroll to position [96, 0]
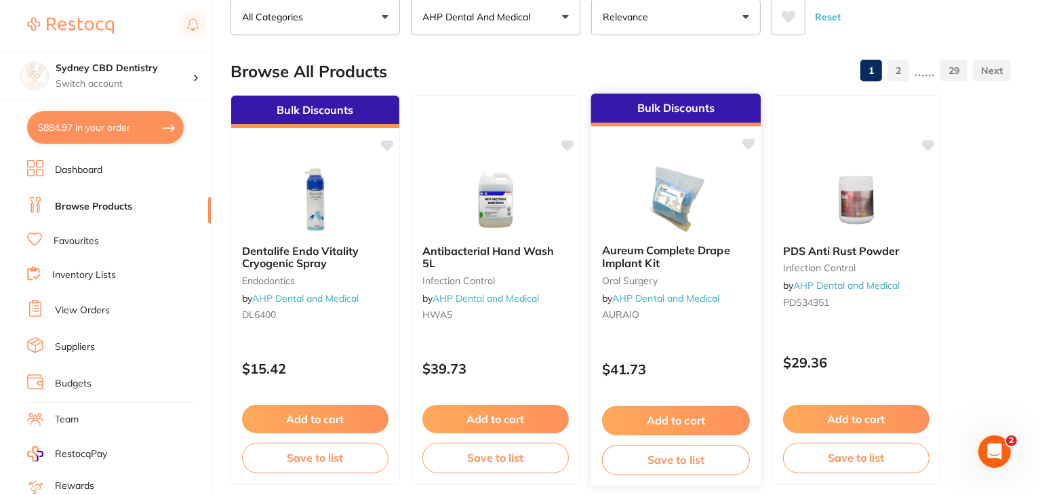
click at [664, 207] on img at bounding box center [675, 199] width 89 height 69
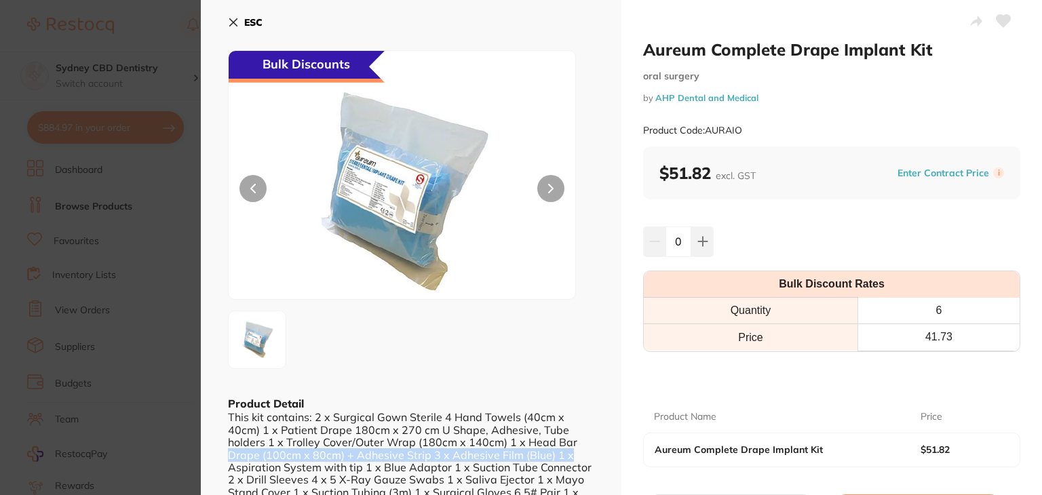
drag, startPoint x: 592, startPoint y: 442, endPoint x: 592, endPoint y: 458, distance: 17.0
click at [592, 458] on div "ESC Bulk Discounts Product Detail This kit contains: 2 x Surgical Gown Sterile …" at bounding box center [411, 282] width 421 height 565
click at [616, 359] on div "ESC Bulk Discounts Product Detail This kit contains: 2 x Surgical Gown Sterile …" at bounding box center [411, 282] width 421 height 565
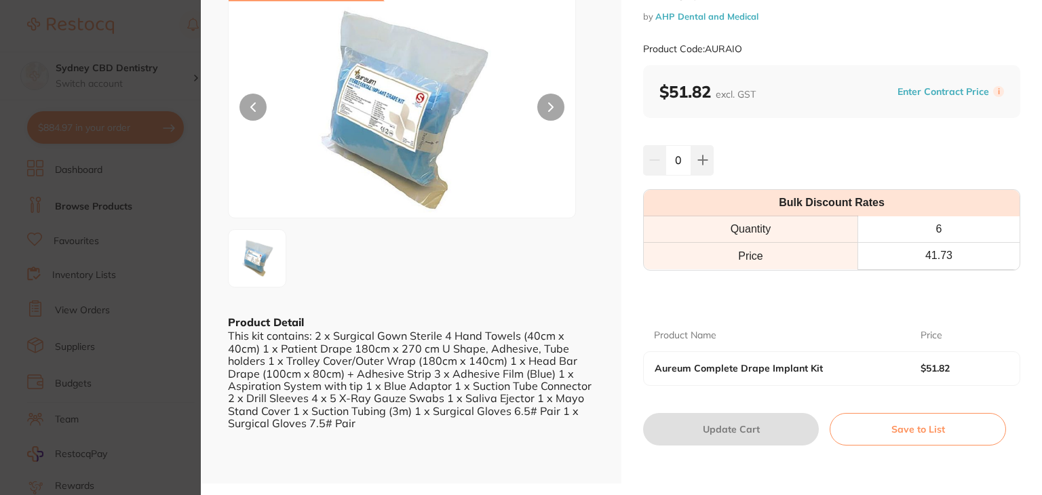
scroll to position [76, 0]
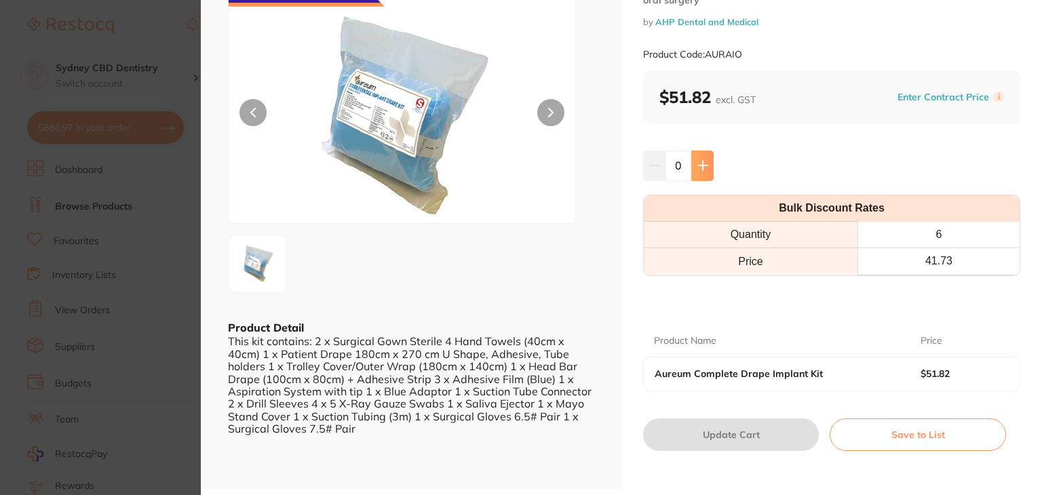
click at [701, 163] on icon at bounding box center [702, 165] width 9 height 9
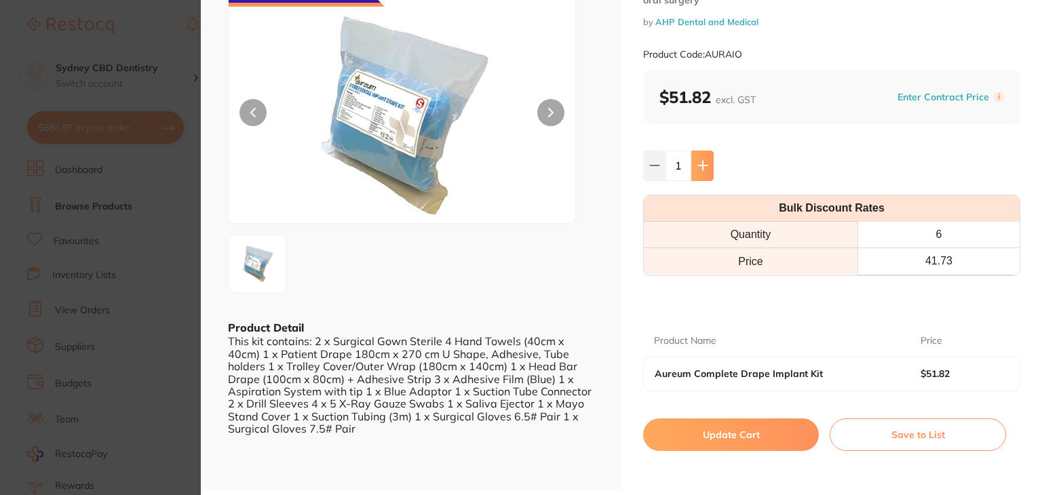
click at [701, 163] on icon at bounding box center [702, 165] width 9 height 9
click at [652, 159] on button at bounding box center [654, 166] width 22 height 30
type input "1"
click at [726, 435] on button "Update Cart" at bounding box center [731, 434] width 176 height 33
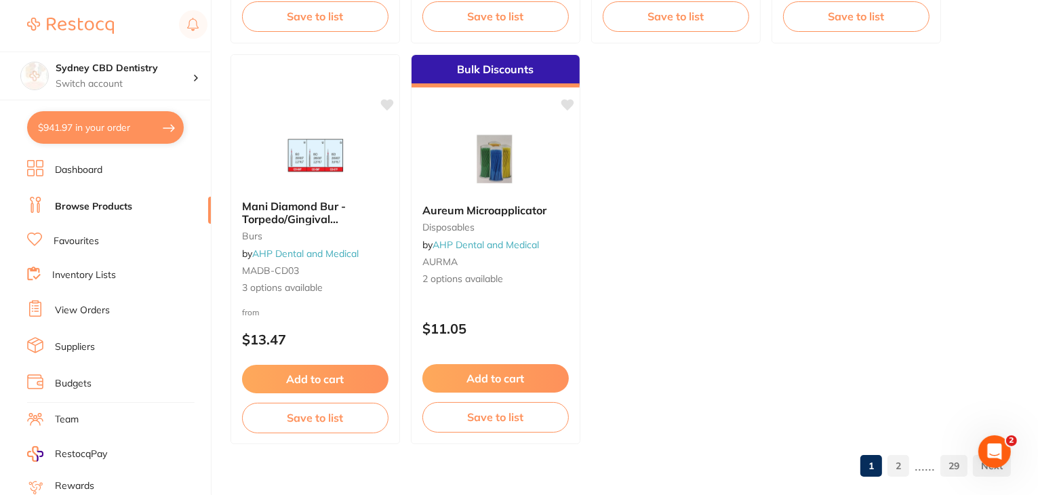
scroll to position [5367, 0]
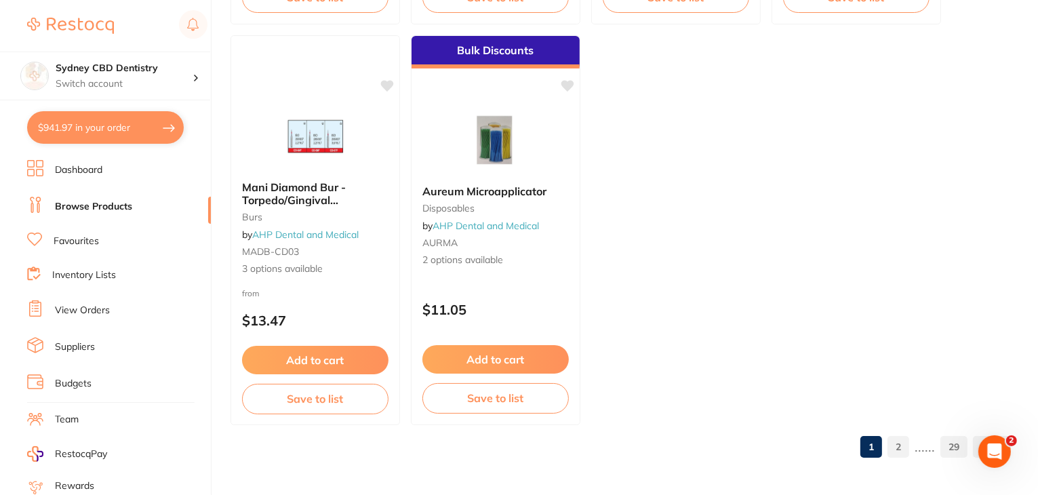
click at [903, 446] on link "2" at bounding box center [899, 446] width 22 height 27
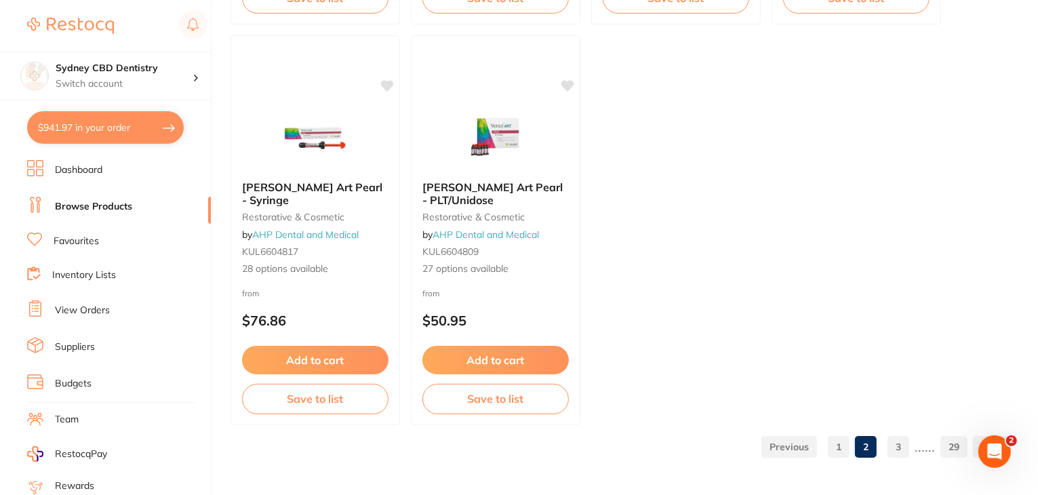
click at [895, 453] on link "3" at bounding box center [899, 446] width 22 height 27
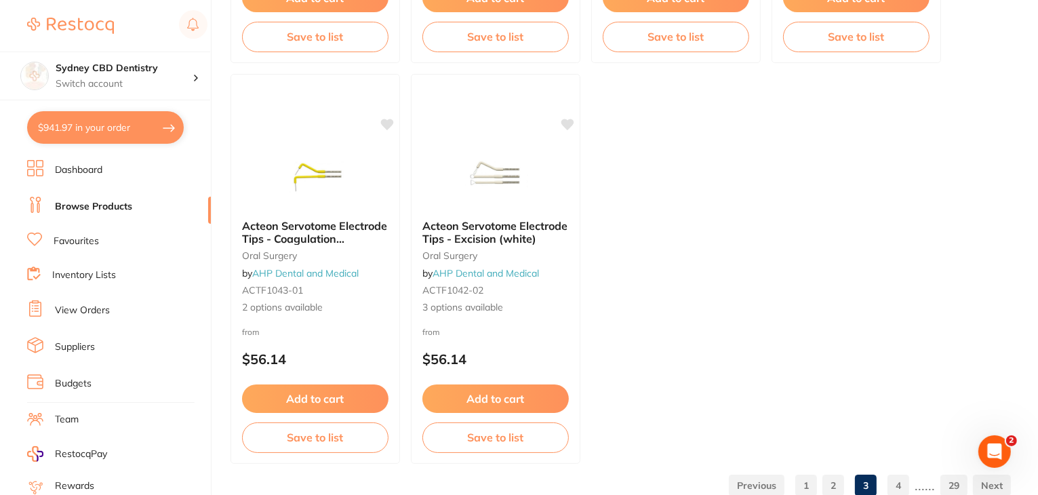
scroll to position [5335, 0]
